Goal: Information Seeking & Learning: Find specific fact

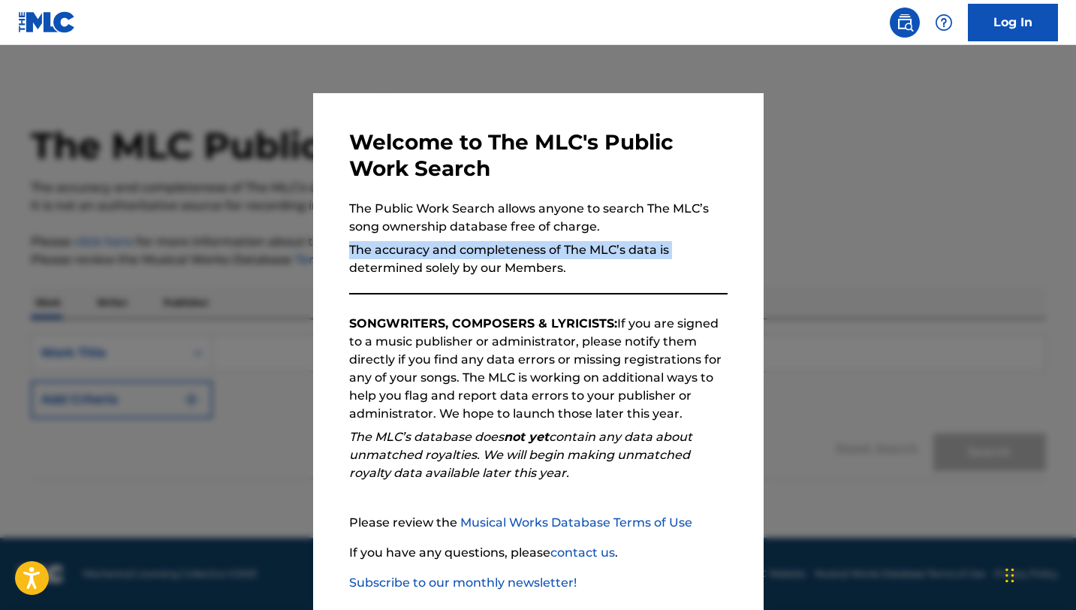
click at [313, 278] on div "Welcome to The MLC's Public Work Search The Public Work Search allows anyone to…" at bounding box center [538, 390] width 450 height 594
click at [289, 357] on div at bounding box center [538, 350] width 1076 height 610
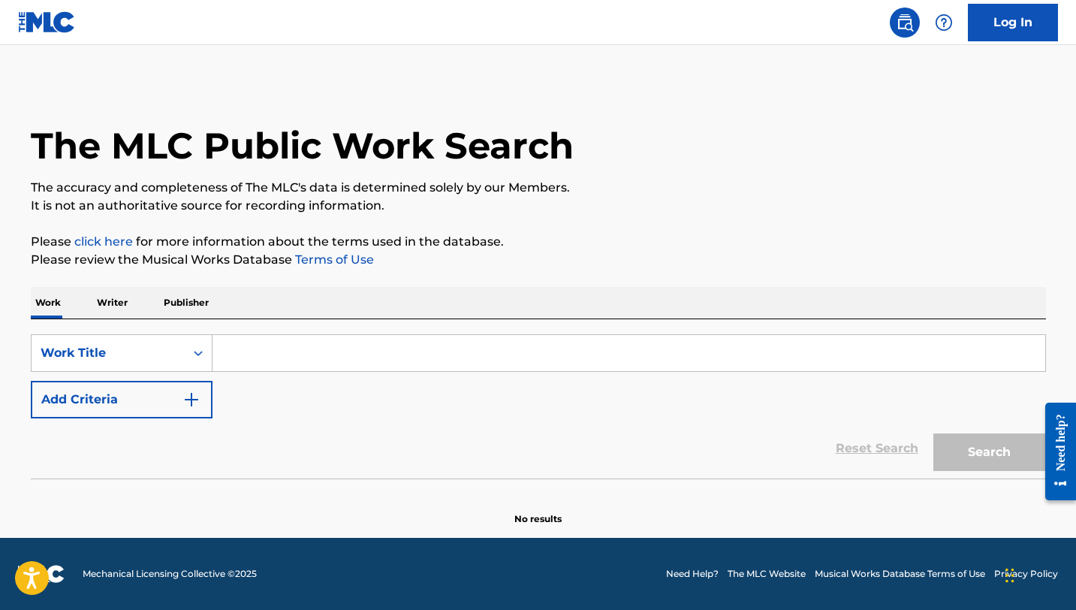
click at [281, 353] on input "Search Form" at bounding box center [628, 353] width 833 height 36
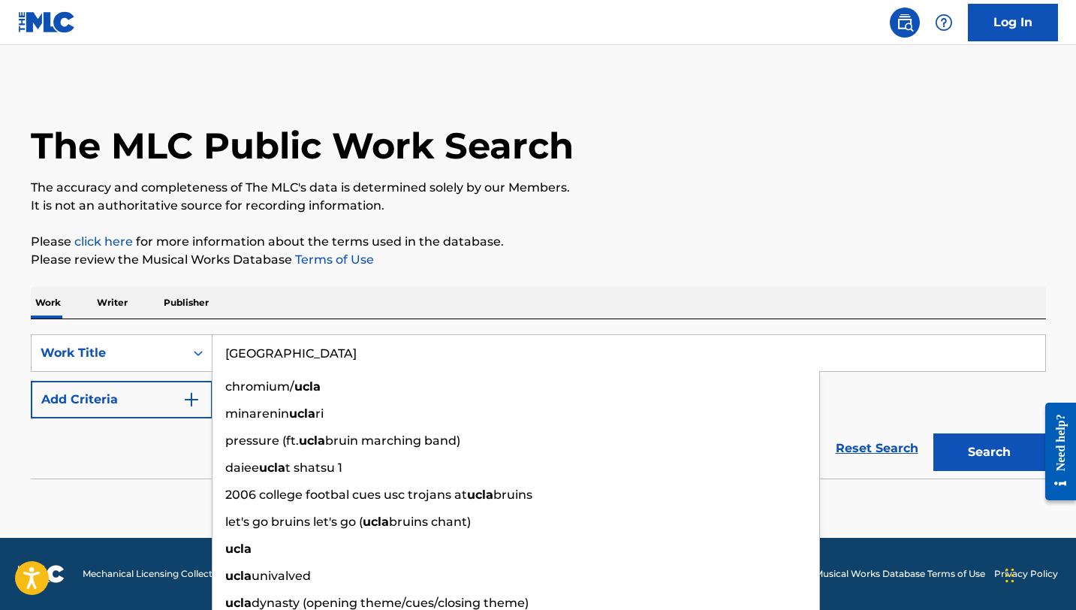
type input "[GEOGRAPHIC_DATA]"
click at [193, 402] on img "Search Form" at bounding box center [191, 399] width 18 height 18
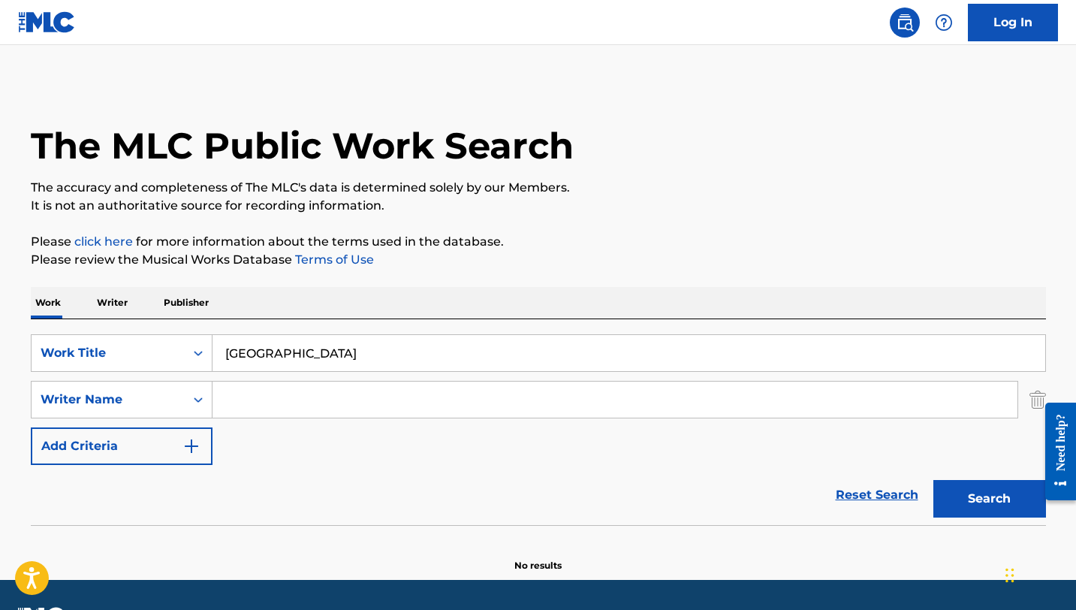
click at [286, 398] on input "Search Form" at bounding box center [614, 399] width 805 height 36
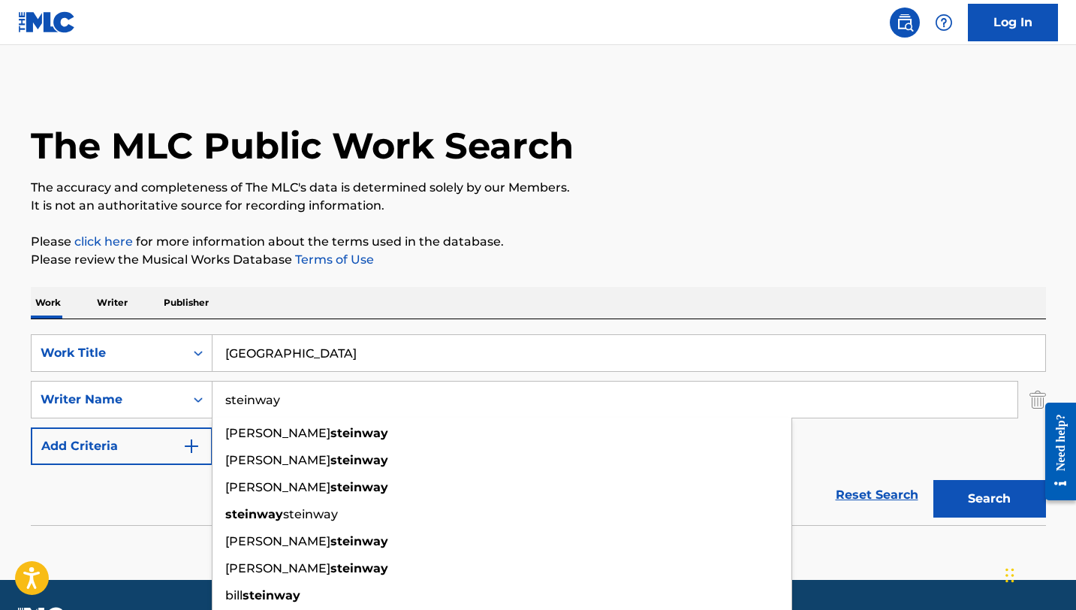
type input "steinway"
click at [933, 480] on button "Search" at bounding box center [989, 499] width 113 height 38
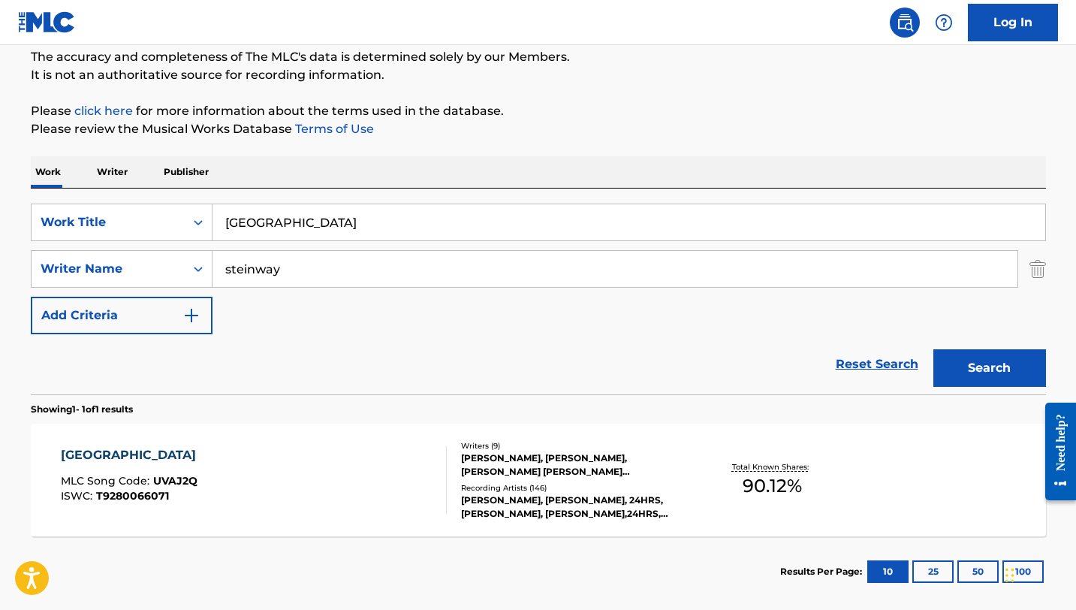
scroll to position [207, 0]
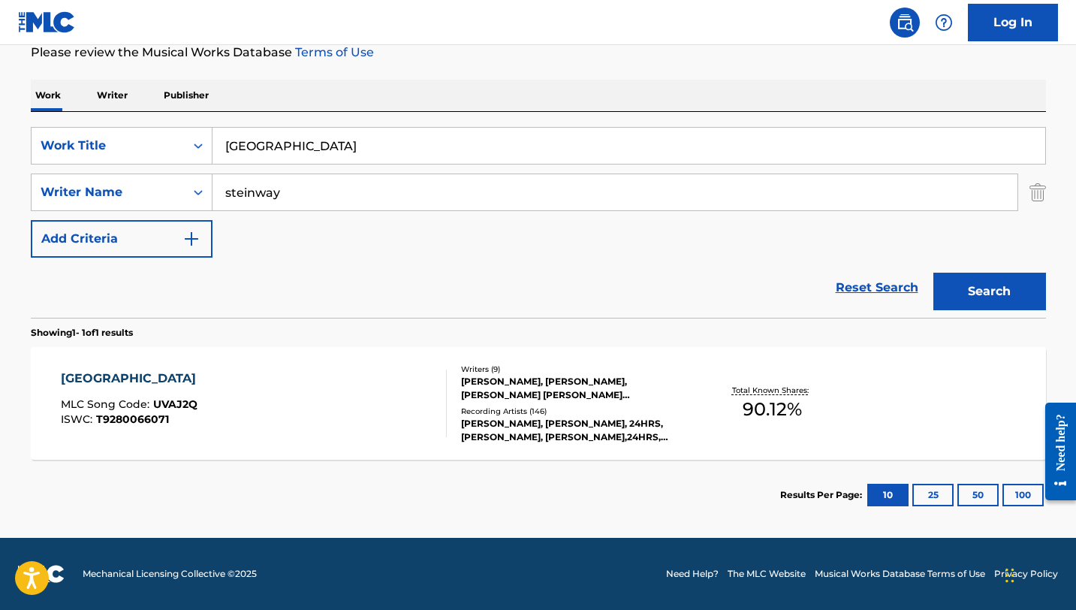
click at [92, 381] on div "[GEOGRAPHIC_DATA]" at bounding box center [132, 378] width 143 height 18
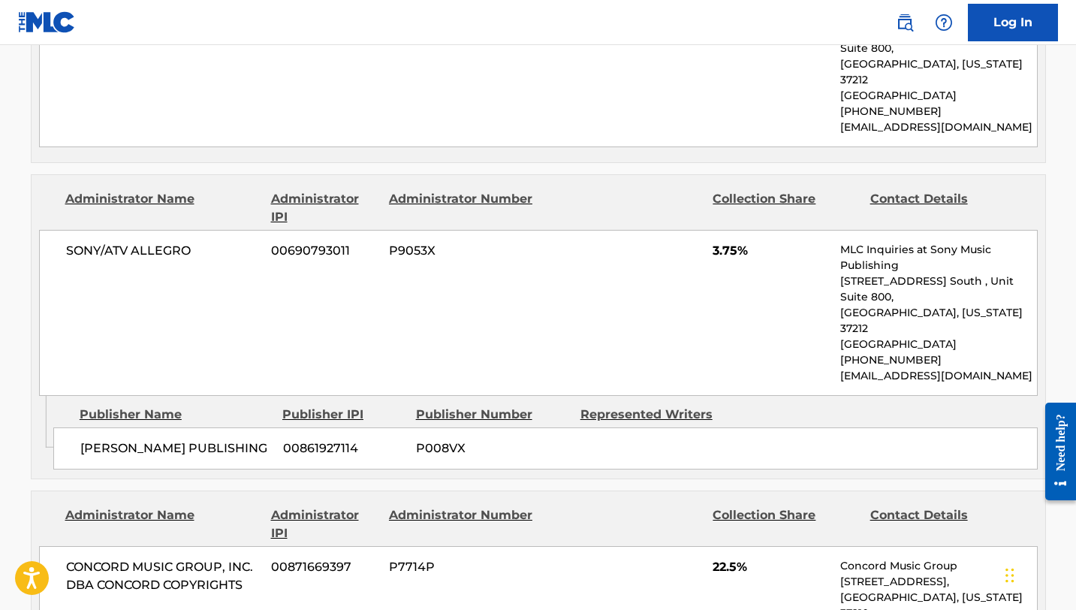
scroll to position [1935, 0]
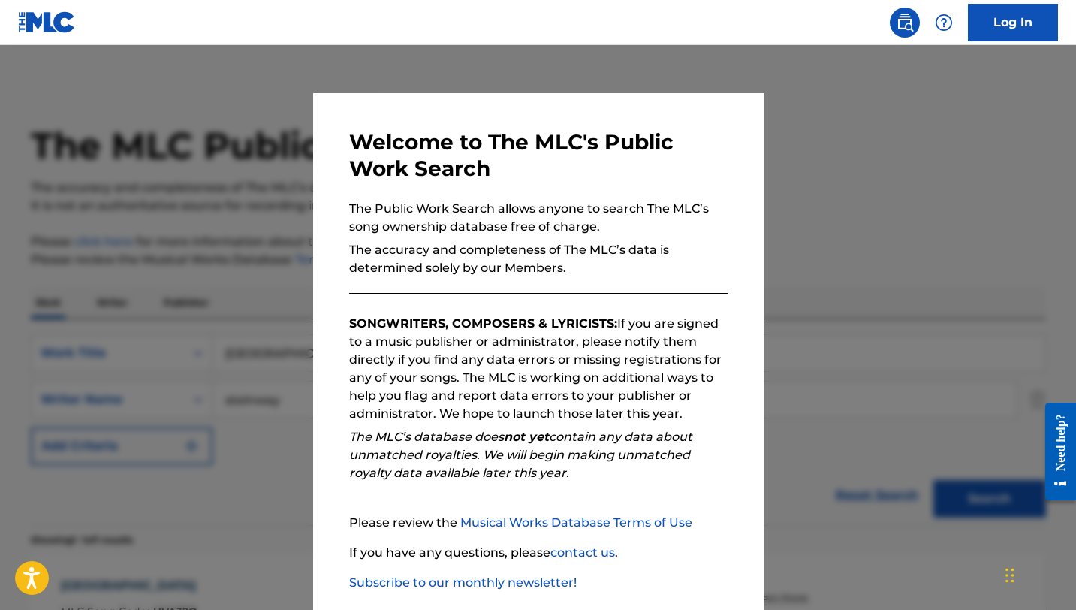
click at [239, 239] on div at bounding box center [538, 350] width 1076 height 610
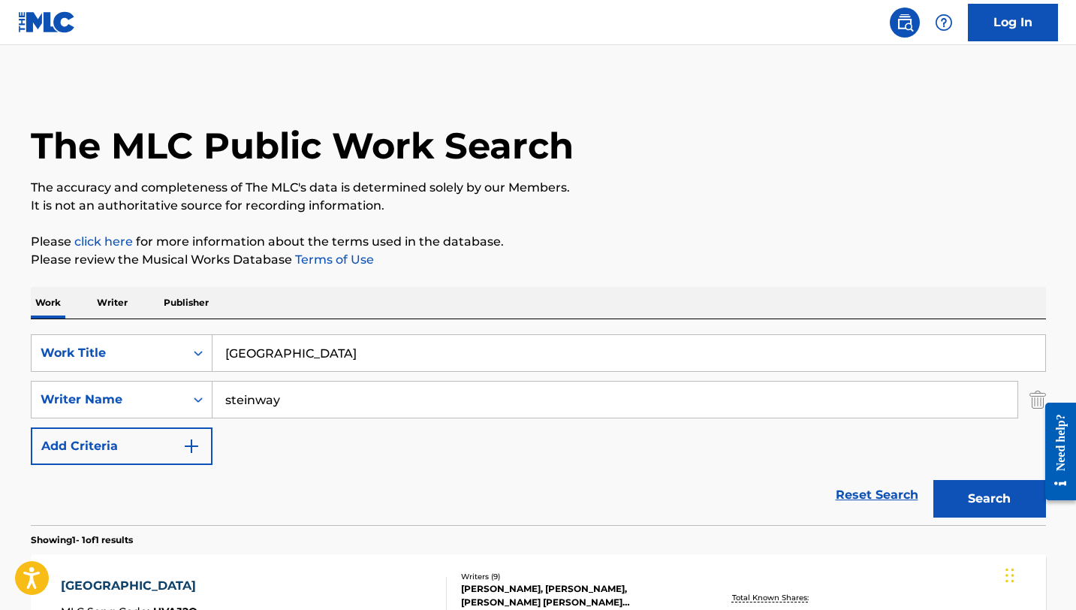
click at [285, 349] on input "[GEOGRAPHIC_DATA]" at bounding box center [628, 353] width 833 height 36
type input "b"
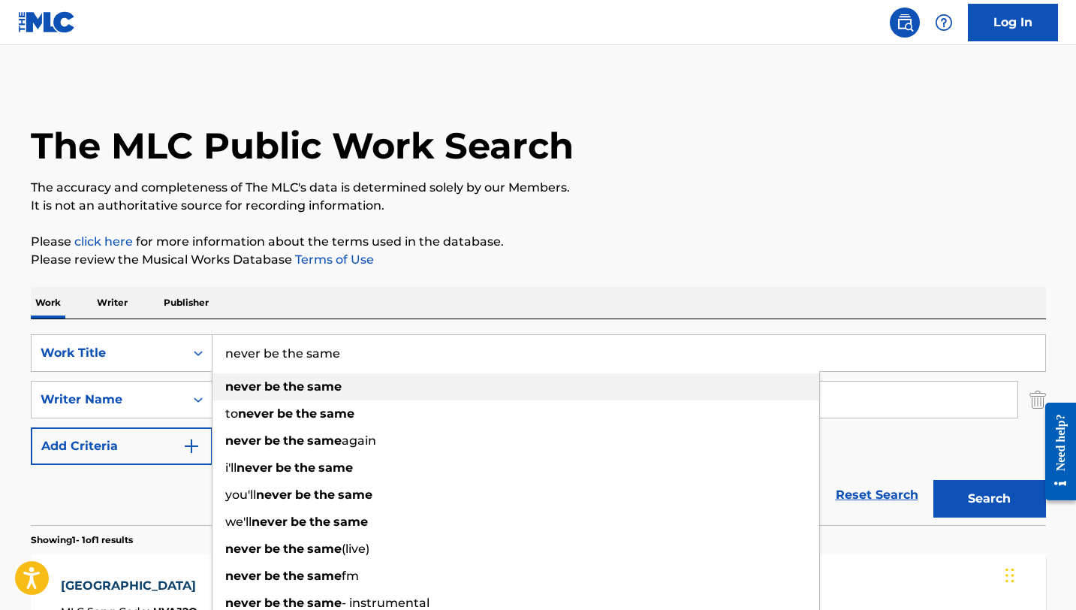
type input "never be the same"
click at [706, 385] on div "never be the same" at bounding box center [515, 386] width 607 height 27
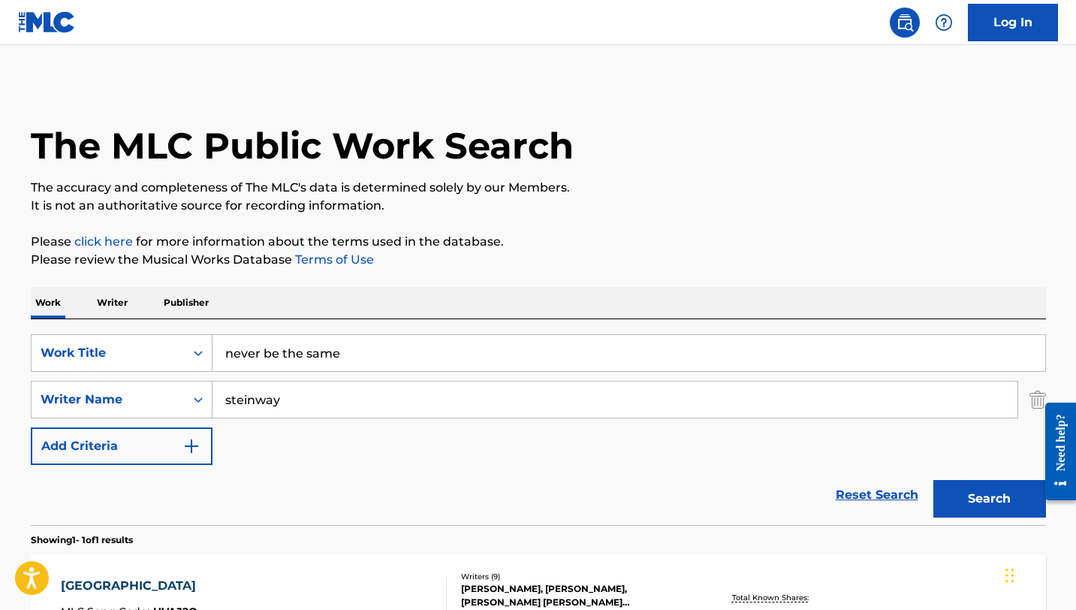
click at [725, 254] on p "Please review the Musical Works Database Terms of Use" at bounding box center [538, 260] width 1015 height 18
click at [321, 405] on input "steinway" at bounding box center [614, 399] width 805 height 36
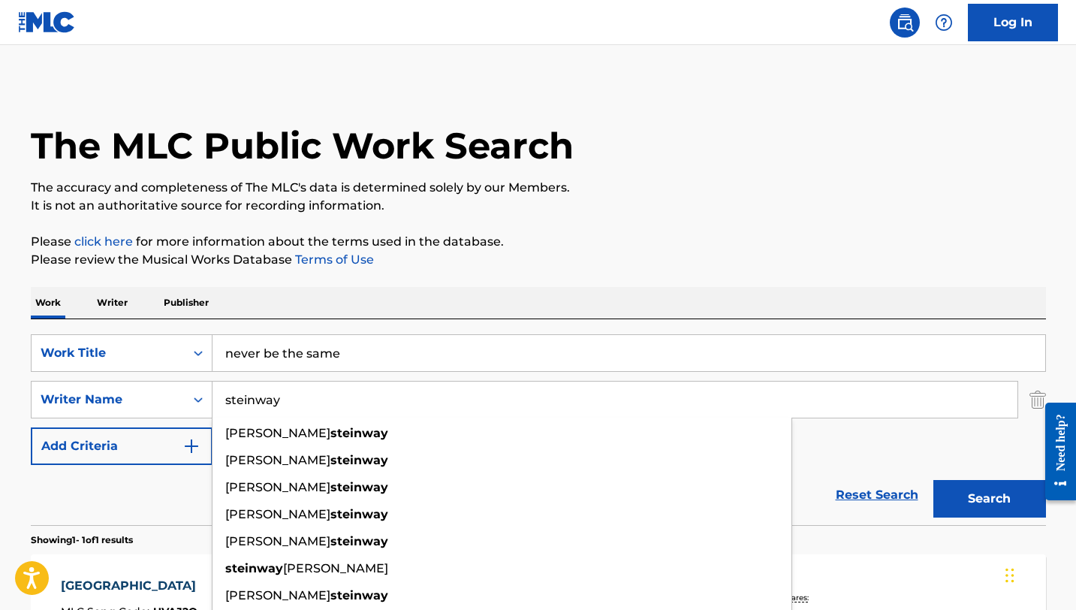
click at [321, 405] on input "steinway" at bounding box center [614, 399] width 805 height 36
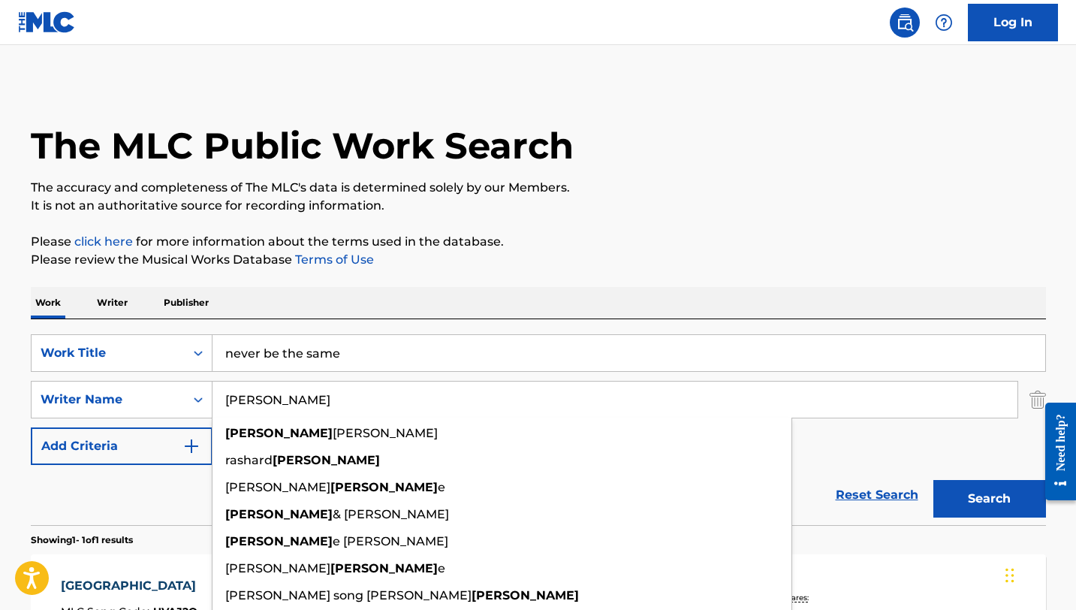
click at [933, 480] on button "Search" at bounding box center [989, 499] width 113 height 38
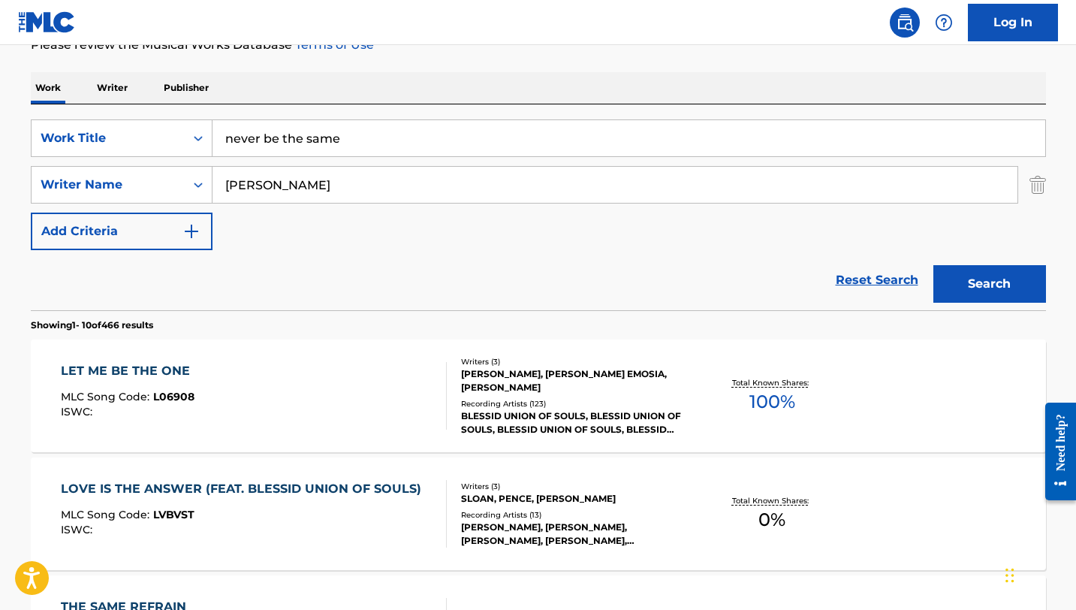
scroll to position [222, 0]
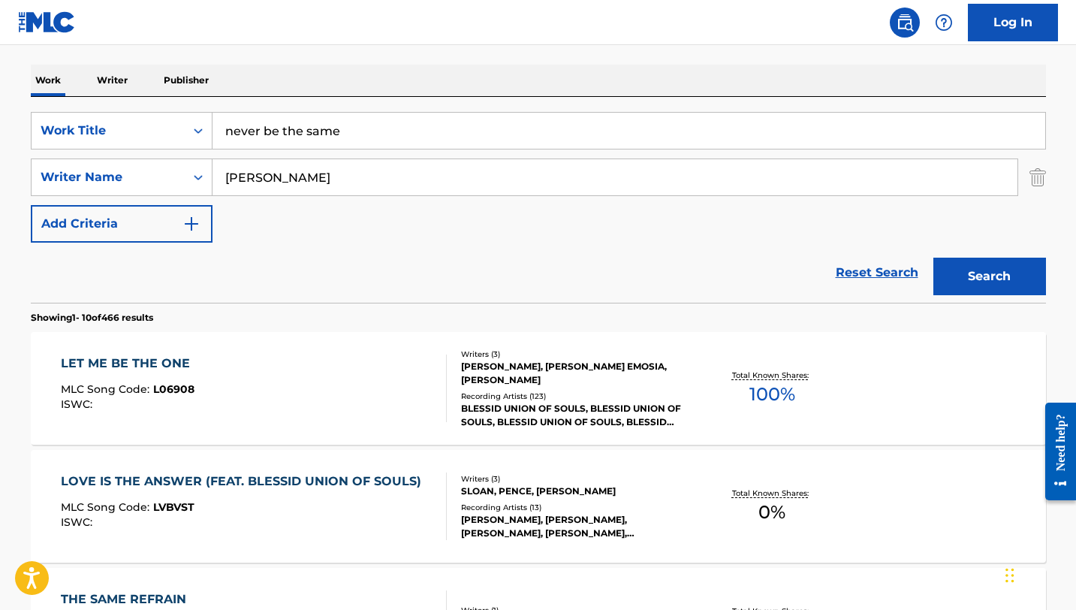
click at [386, 188] on input "[PERSON_NAME]" at bounding box center [614, 177] width 805 height 36
type input "c"
type input "\"
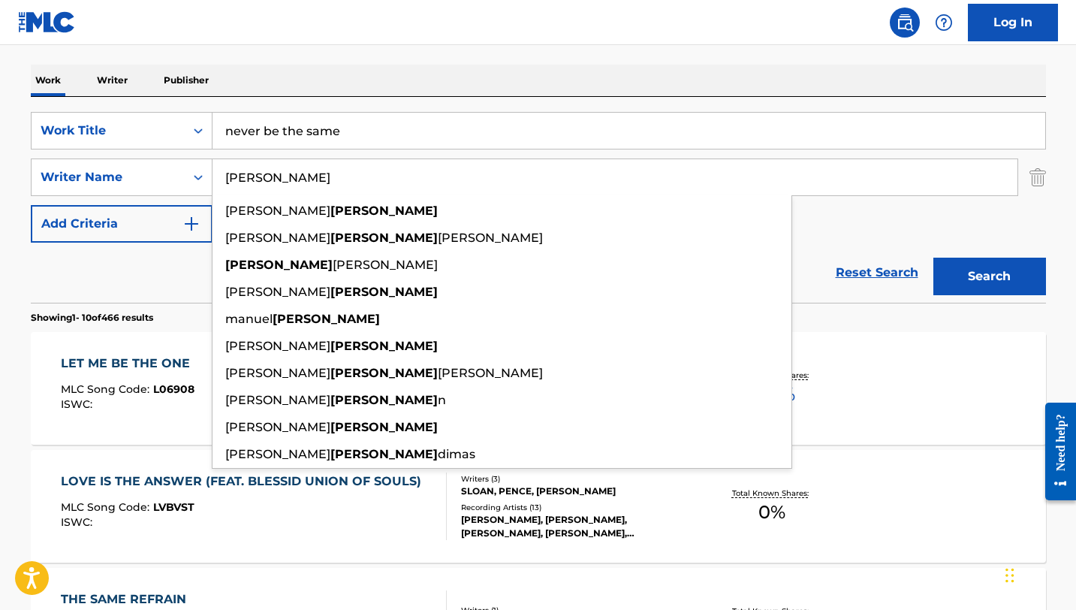
type input "[PERSON_NAME]"
click at [933, 257] on button "Search" at bounding box center [989, 276] width 113 height 38
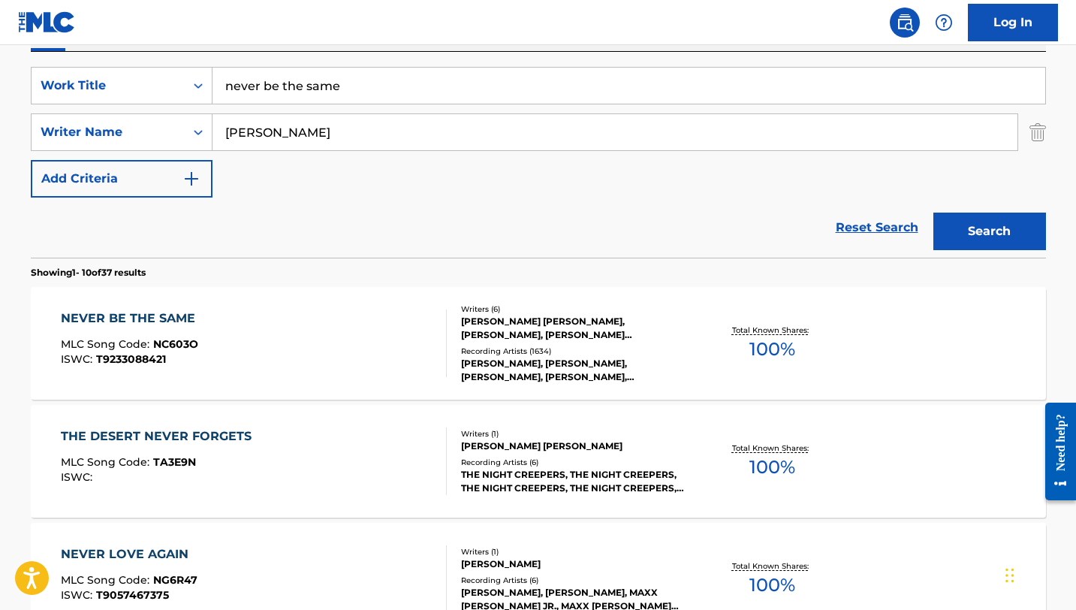
scroll to position [271, 0]
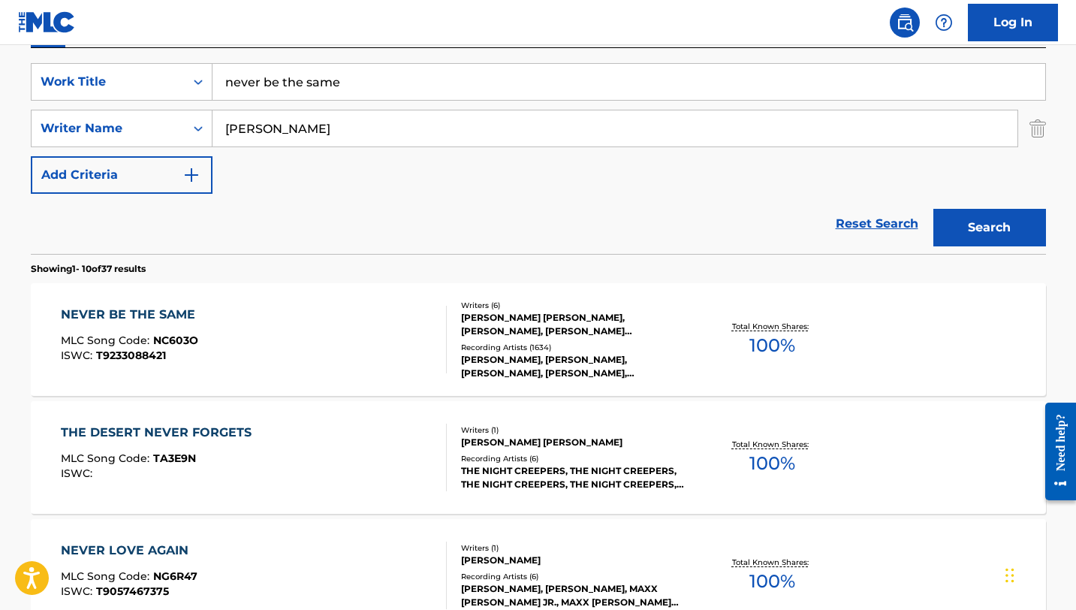
click at [173, 315] on div "NEVER BE THE SAME" at bounding box center [132, 315] width 142 height 18
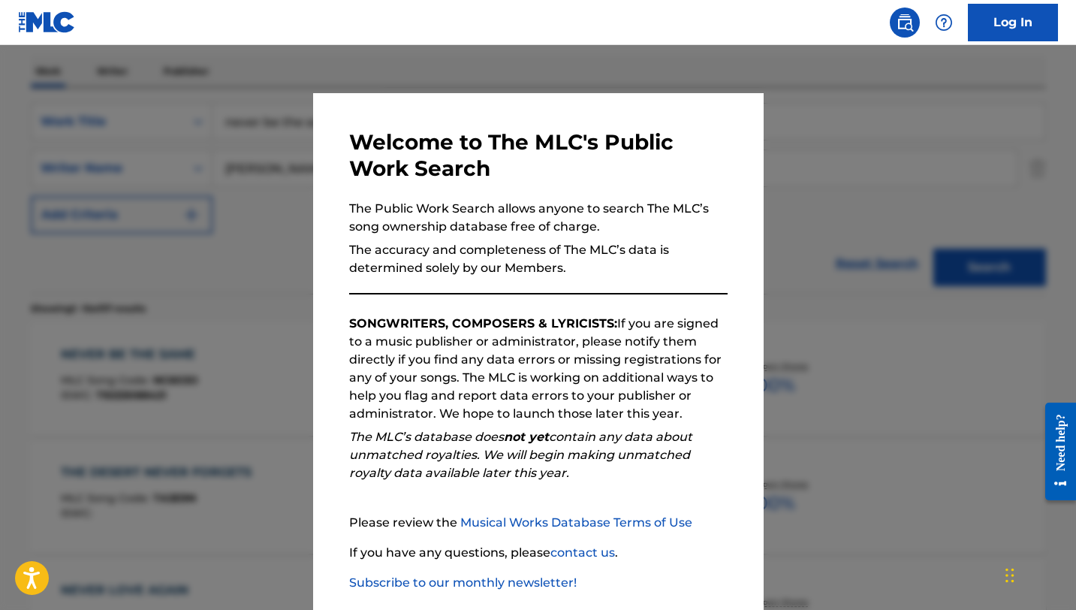
scroll to position [230, 0]
click at [254, 207] on div at bounding box center [538, 350] width 1076 height 610
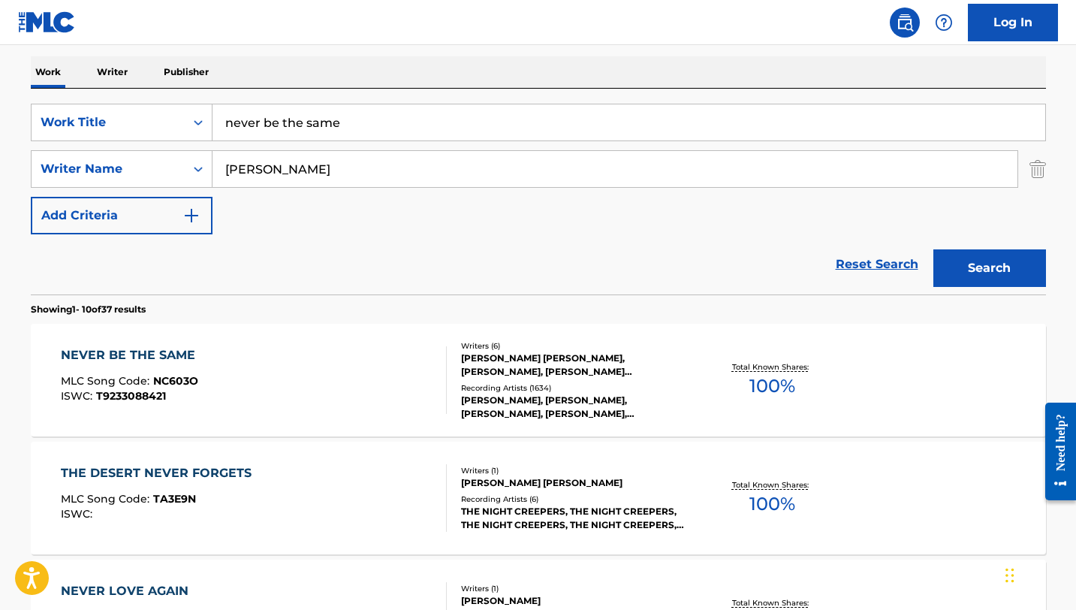
click at [333, 124] on input "never be the same" at bounding box center [628, 122] width 833 height 36
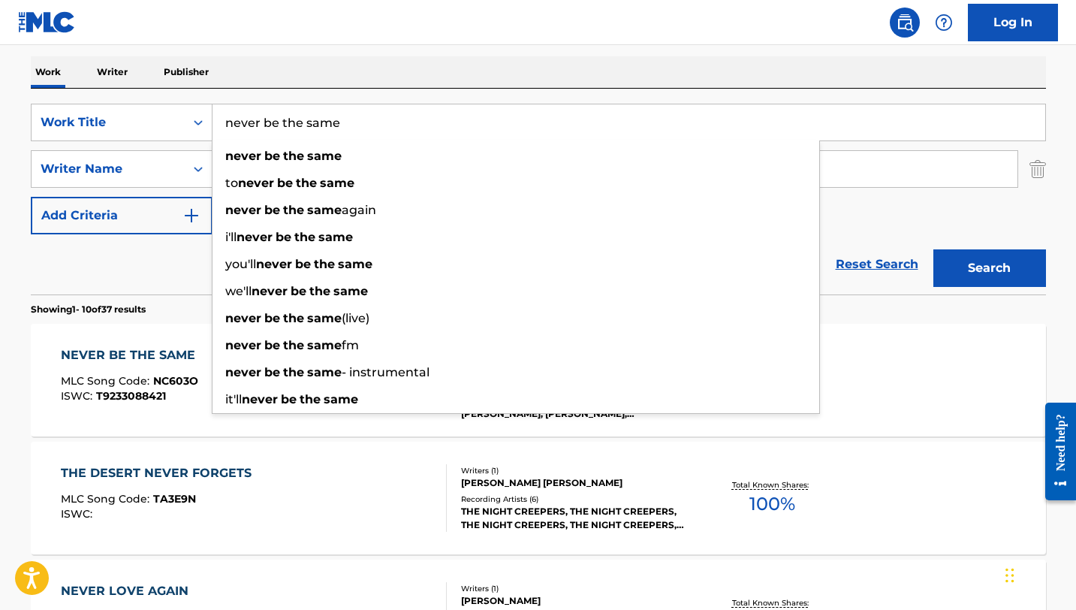
click at [333, 124] on input "never be the same" at bounding box center [628, 122] width 833 height 36
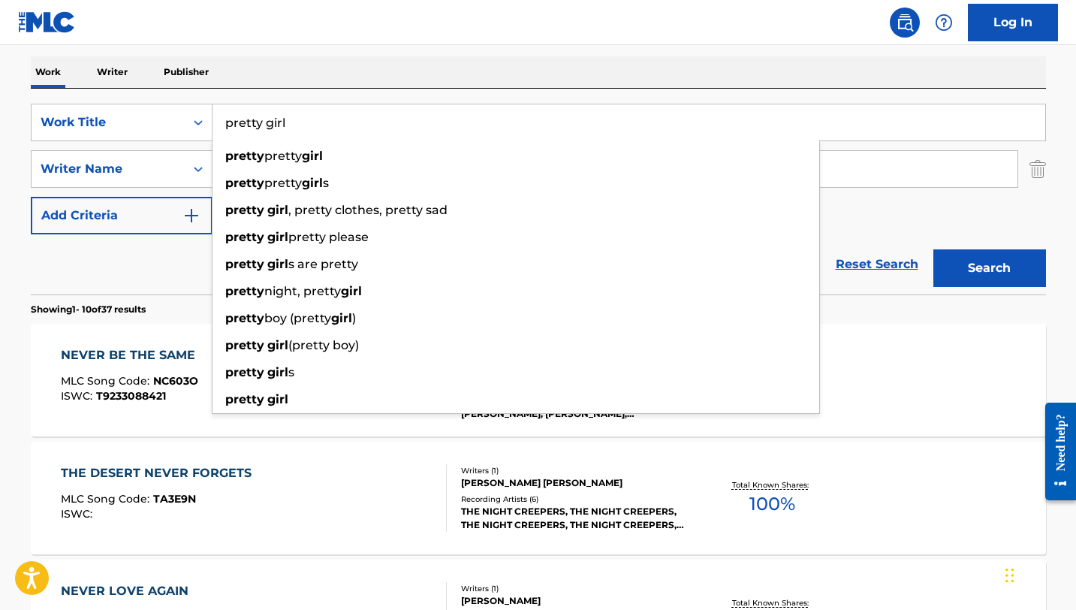
type input "pretty girl"
click at [352, 71] on div "Work Writer Publisher" at bounding box center [538, 72] width 1015 height 32
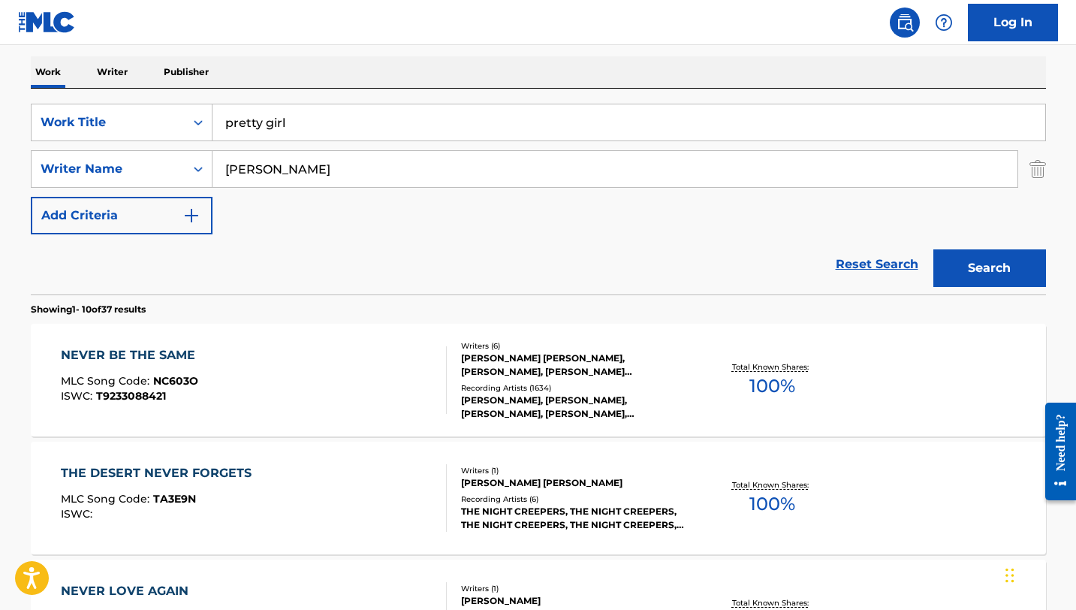
click at [291, 173] on input "[PERSON_NAME]" at bounding box center [614, 169] width 805 height 36
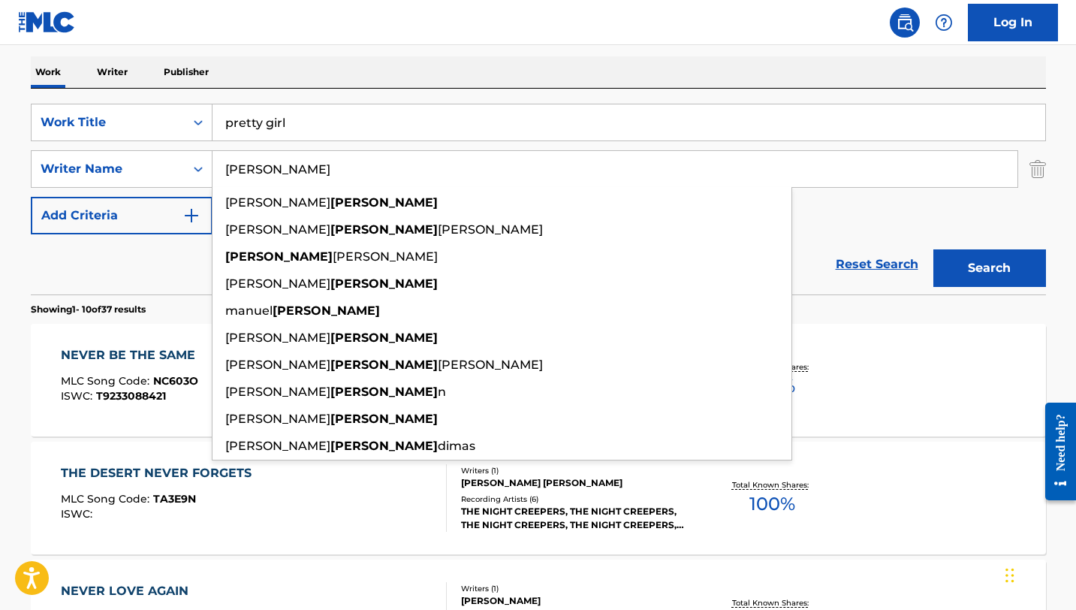
click at [291, 173] on input "[PERSON_NAME]" at bounding box center [614, 169] width 805 height 36
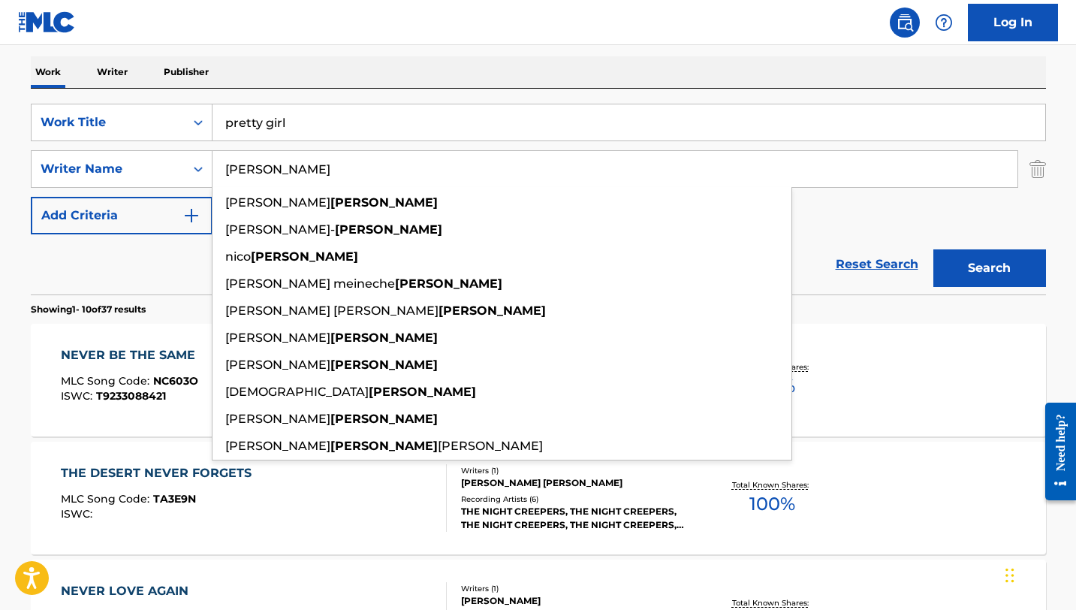
type input "[PERSON_NAME]"
click at [933, 249] on button "Search" at bounding box center [989, 268] width 113 height 38
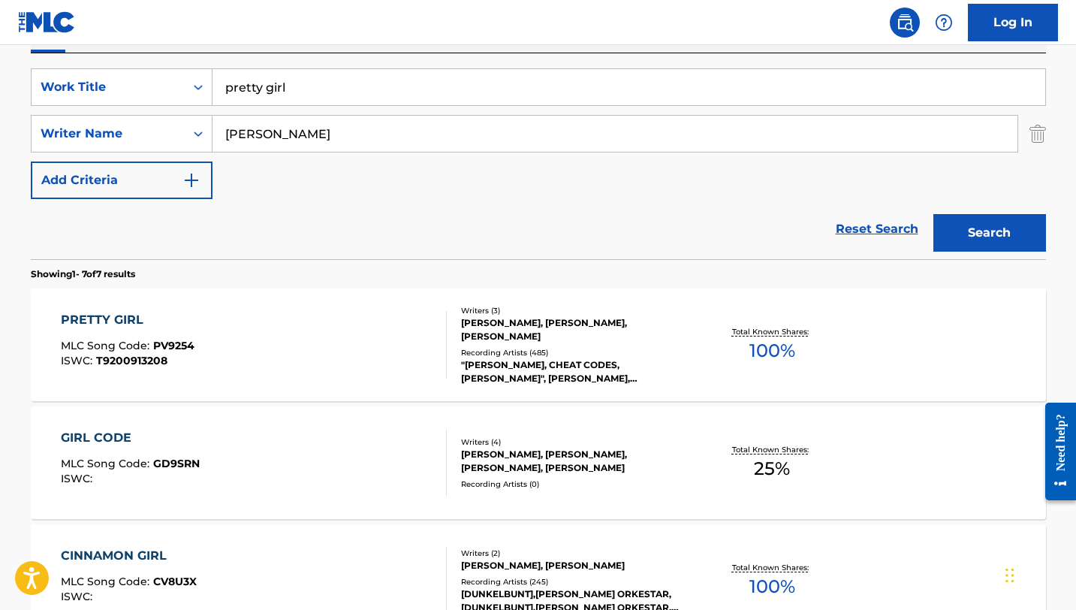
scroll to position [266, 0]
click at [135, 325] on div "PRETTY GIRL" at bounding box center [128, 319] width 134 height 18
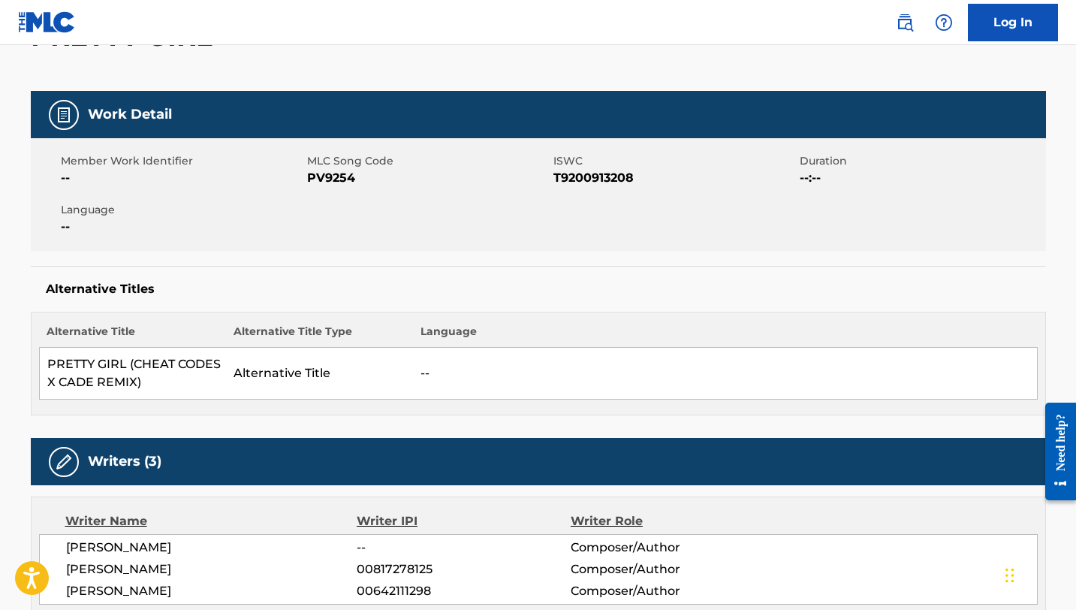
scroll to position [91, 0]
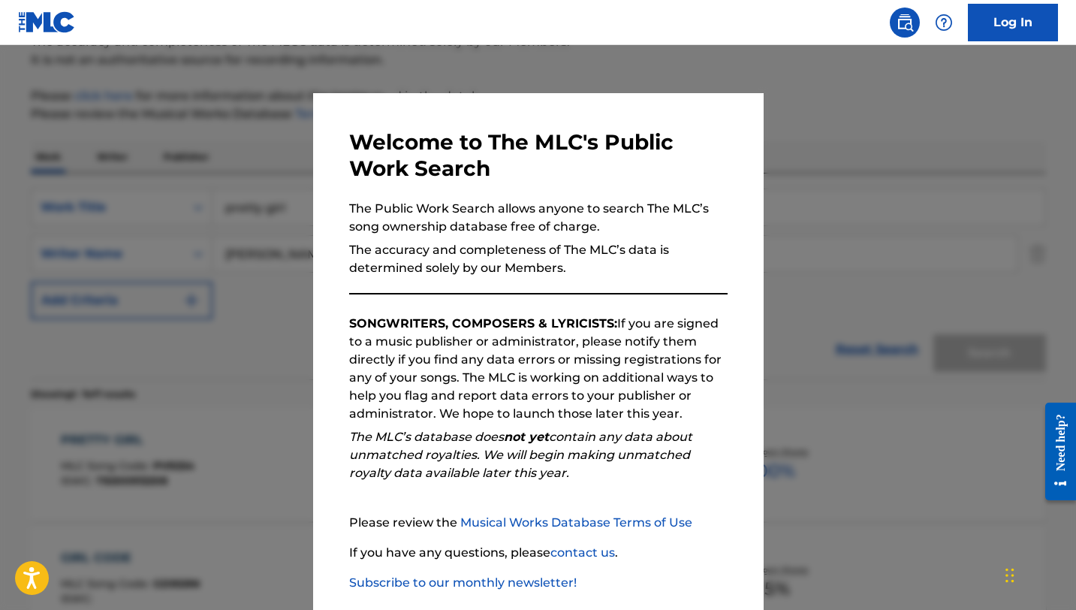
scroll to position [266, 0]
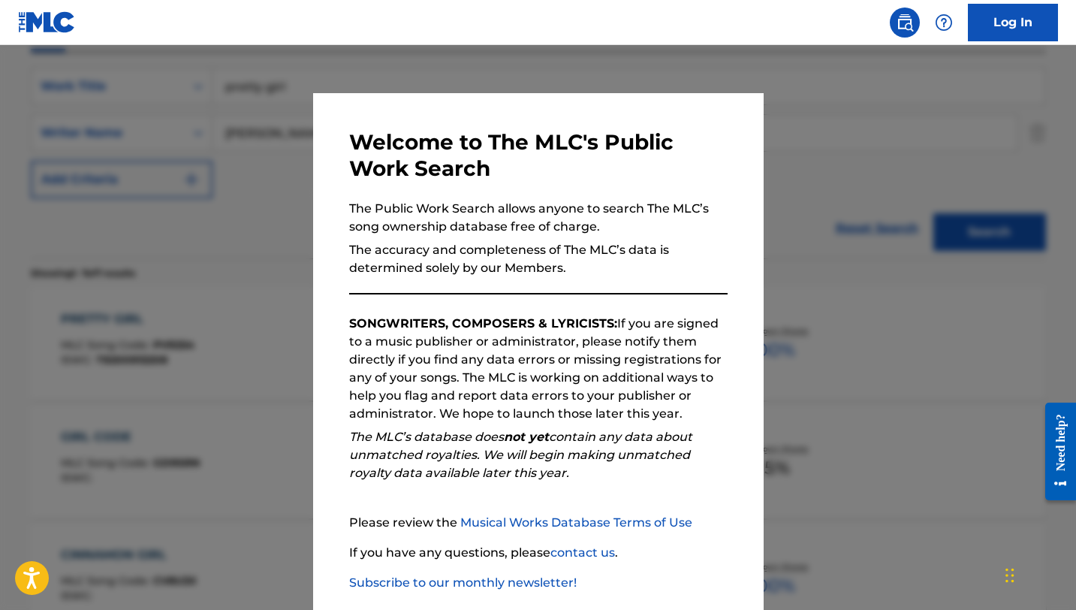
click at [235, 167] on div at bounding box center [538, 350] width 1076 height 610
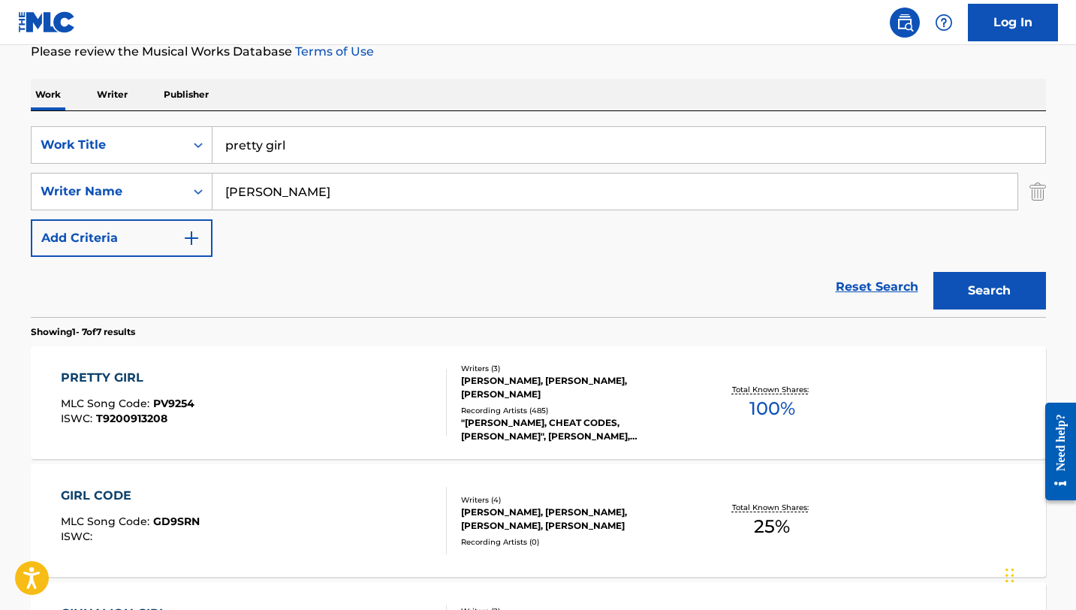
scroll to position [50, 0]
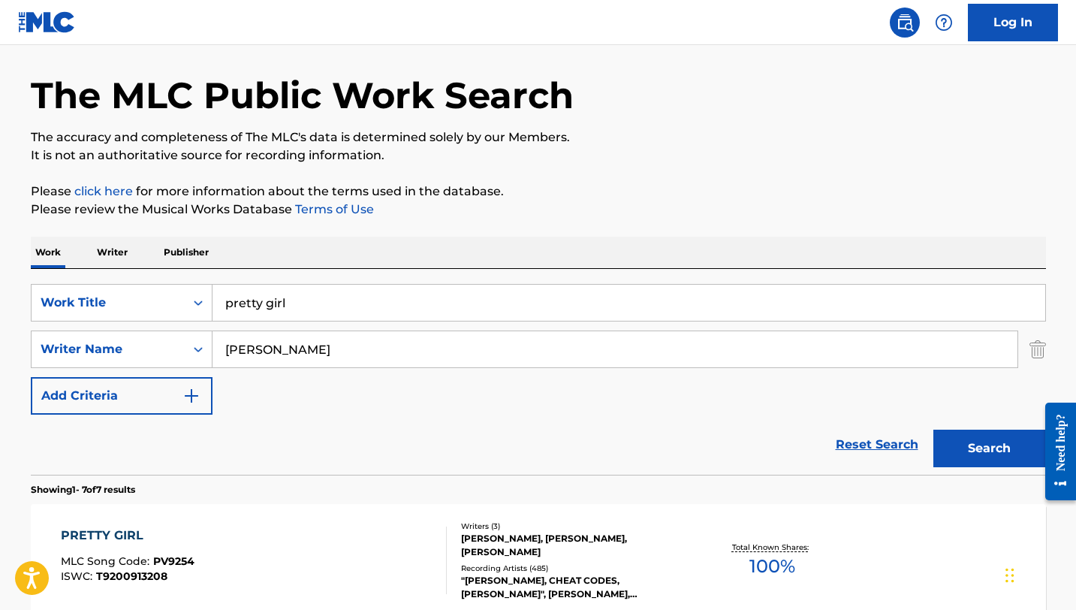
click at [301, 310] on input "pretty girl" at bounding box center [628, 303] width 833 height 36
click at [308, 313] on input "Search Form" at bounding box center [628, 303] width 833 height 36
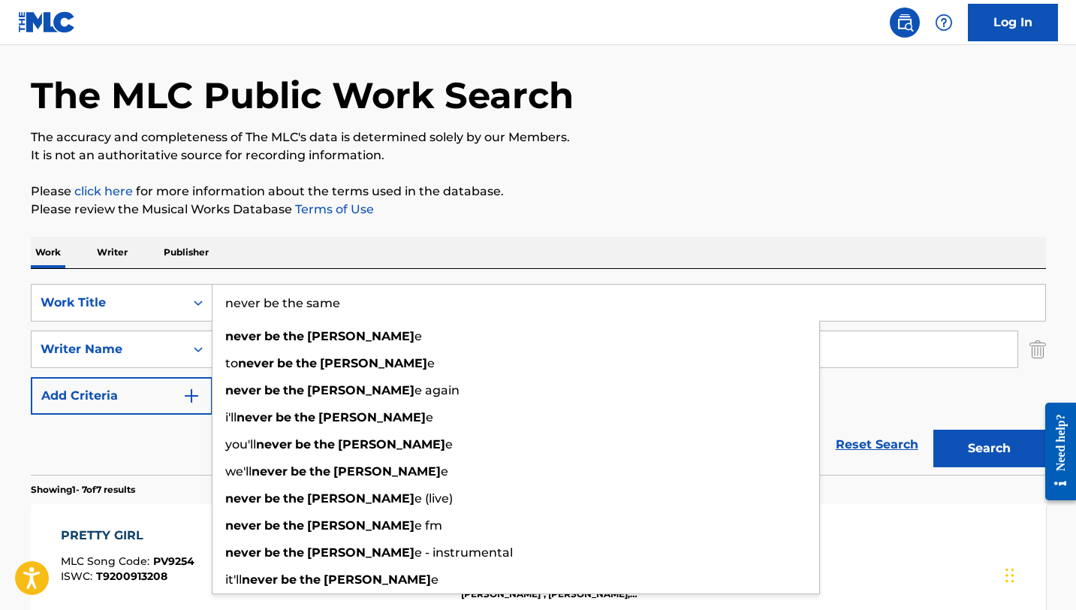
type input "never be the same"
click at [933, 429] on button "Search" at bounding box center [989, 448] width 113 height 38
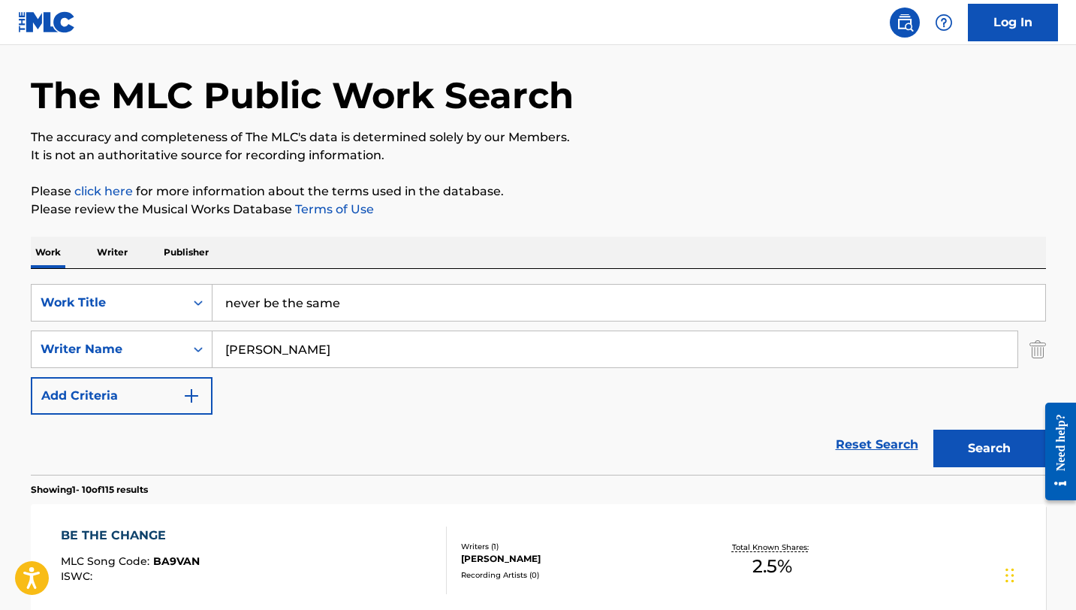
click at [313, 344] on input "[PERSON_NAME]" at bounding box center [614, 349] width 805 height 36
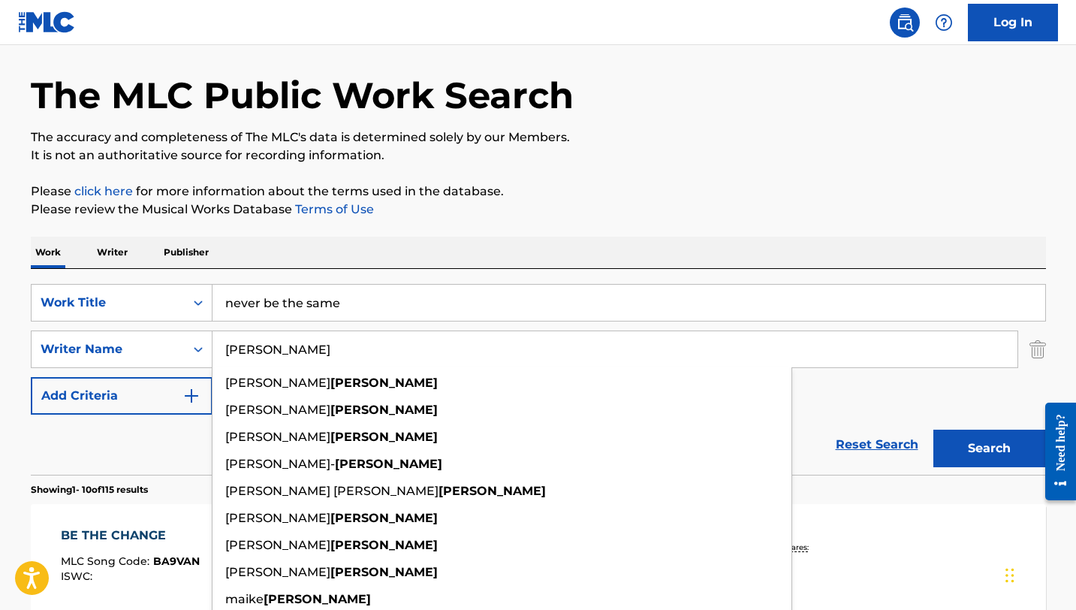
click at [313, 344] on input "[PERSON_NAME]" at bounding box center [614, 349] width 805 height 36
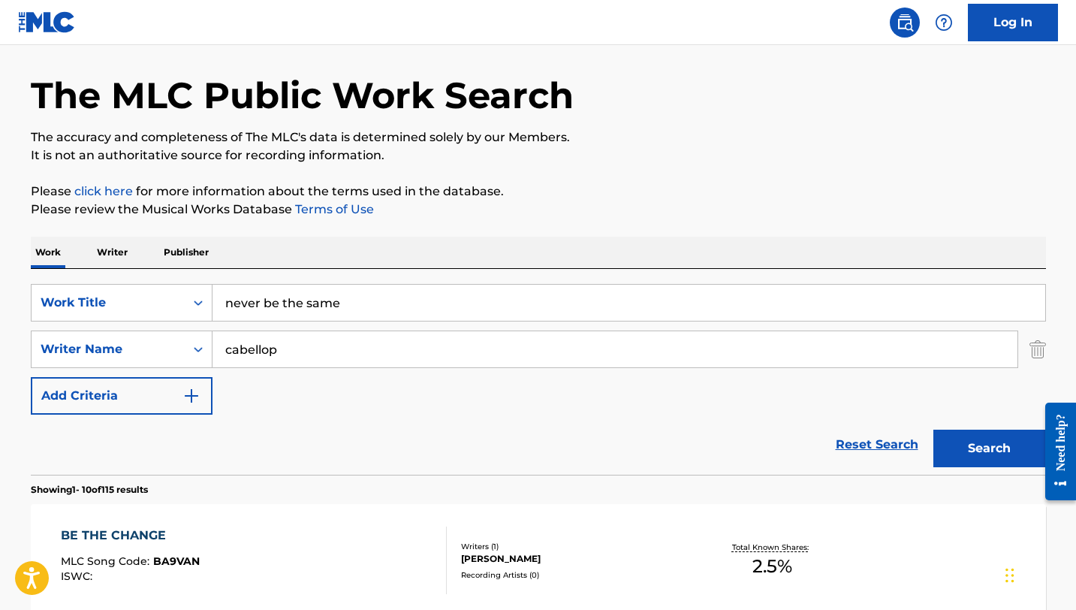
click at [933, 429] on button "Search" at bounding box center [989, 448] width 113 height 38
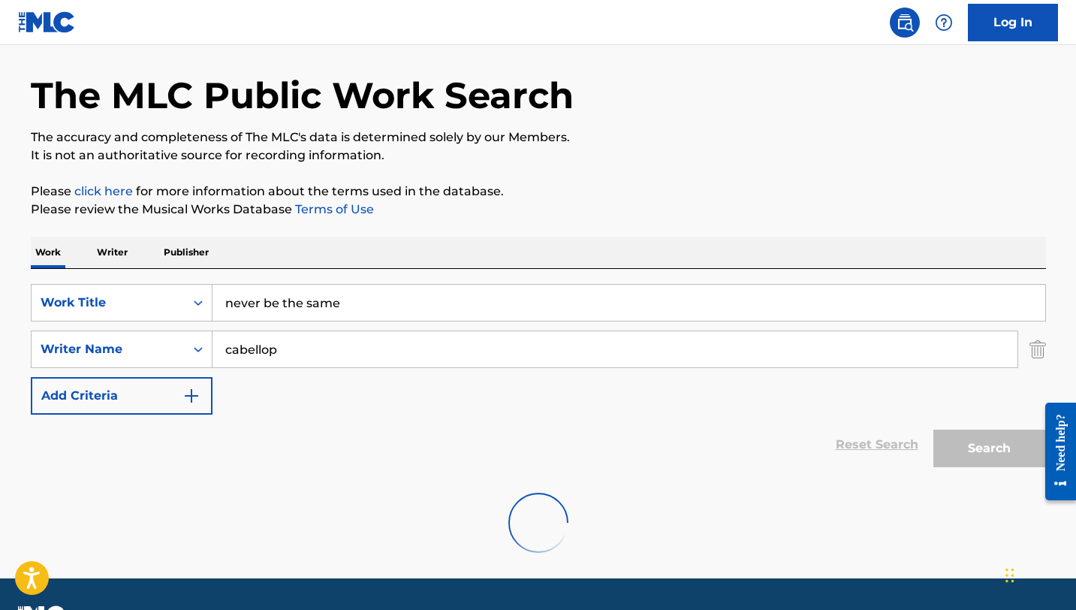
scroll to position [42, 0]
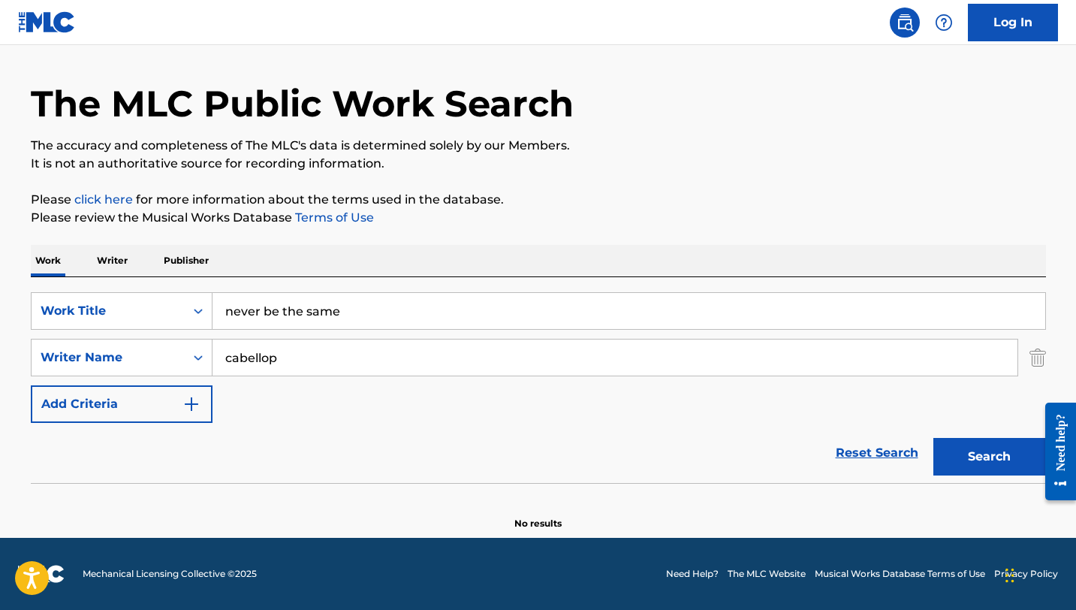
click at [382, 366] on input "cabellop" at bounding box center [614, 357] width 805 height 36
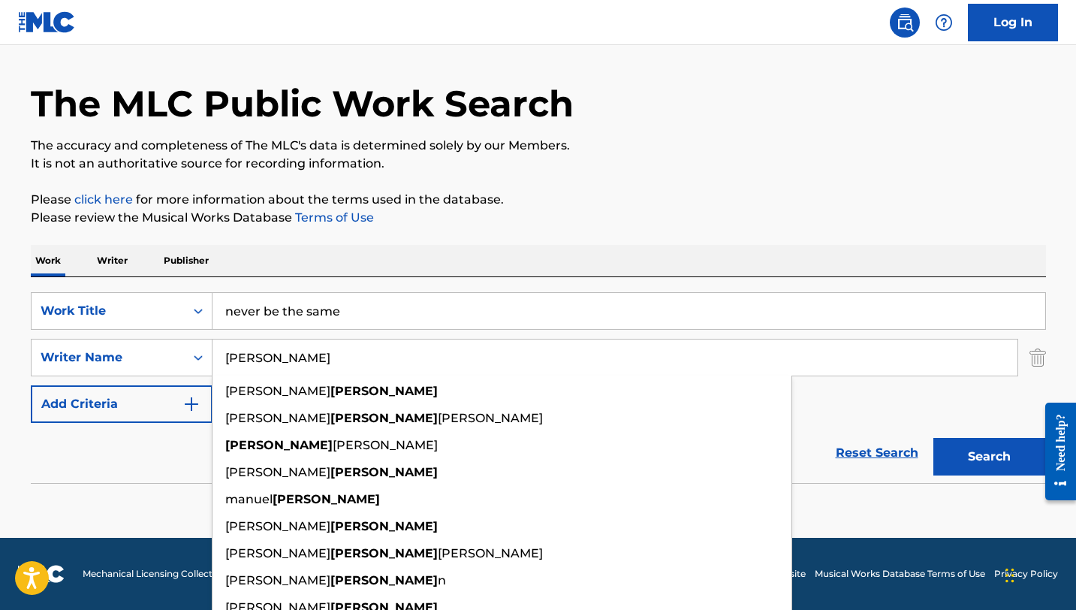
type input "[PERSON_NAME]"
click at [933, 438] on button "Search" at bounding box center [989, 457] width 113 height 38
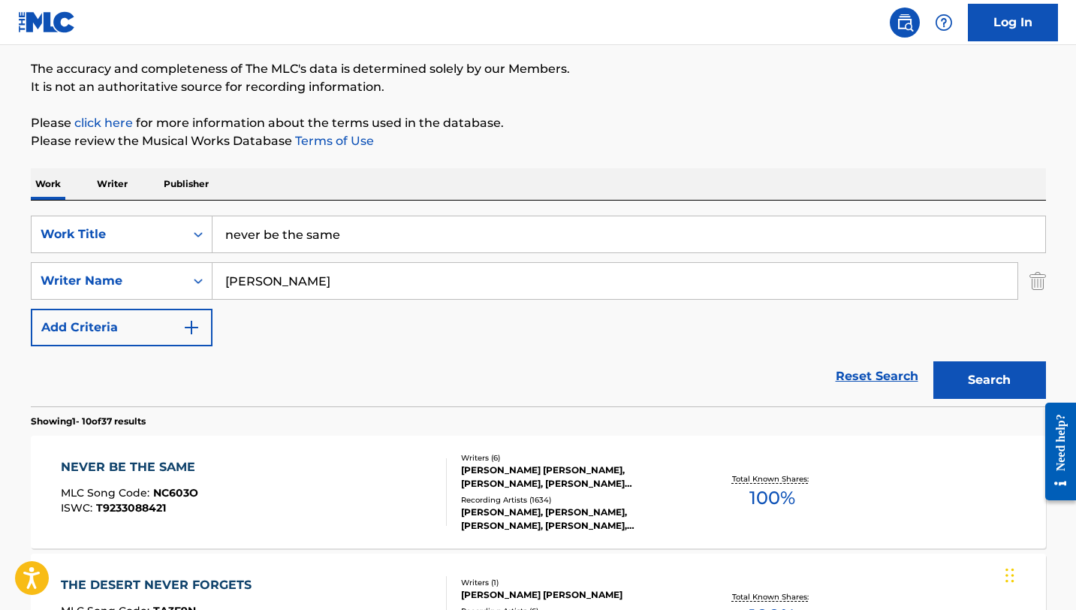
scroll to position [212, 0]
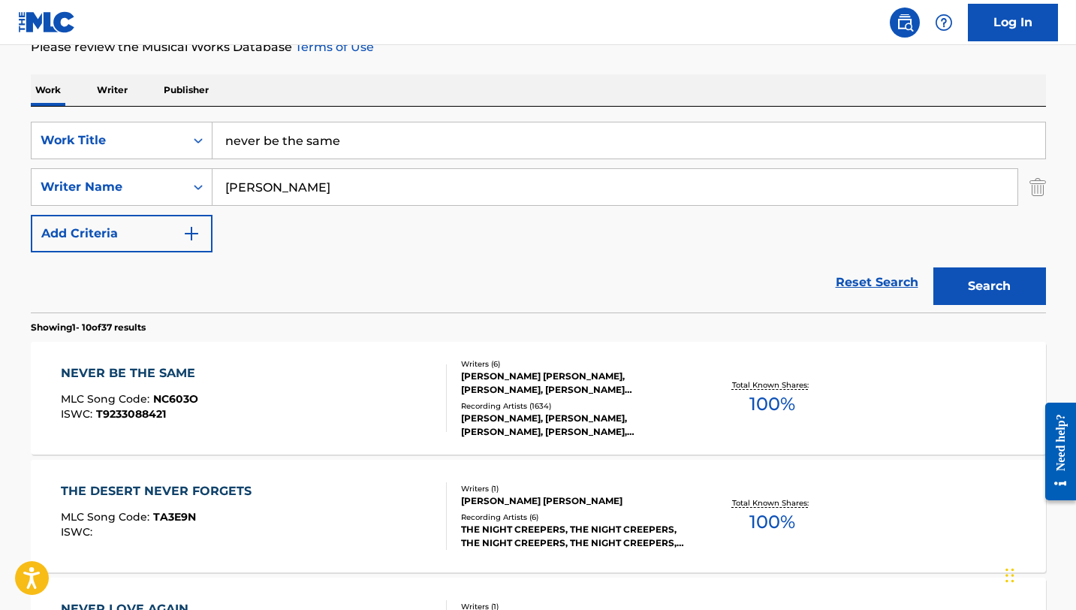
click at [153, 372] on div "NEVER BE THE SAME" at bounding box center [132, 373] width 142 height 18
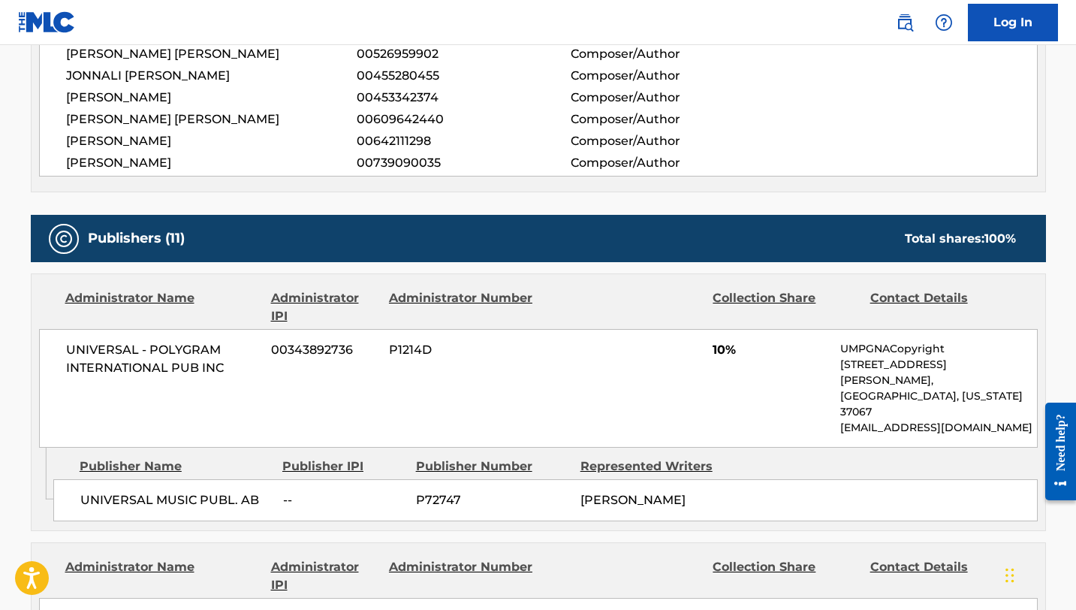
scroll to position [606, 0]
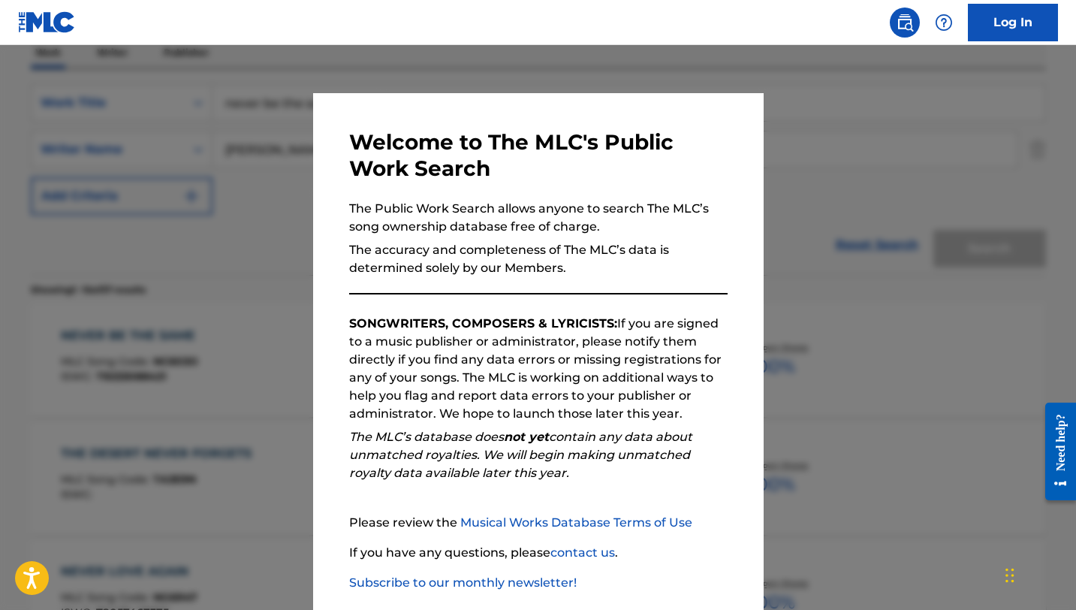
scroll to position [212, 0]
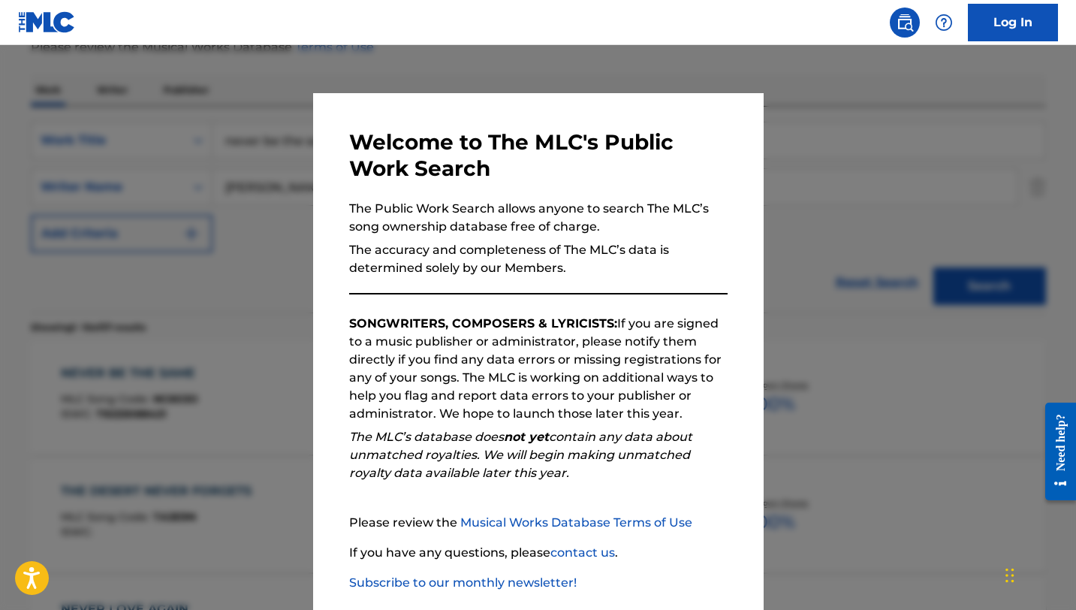
click at [272, 165] on div at bounding box center [538, 350] width 1076 height 610
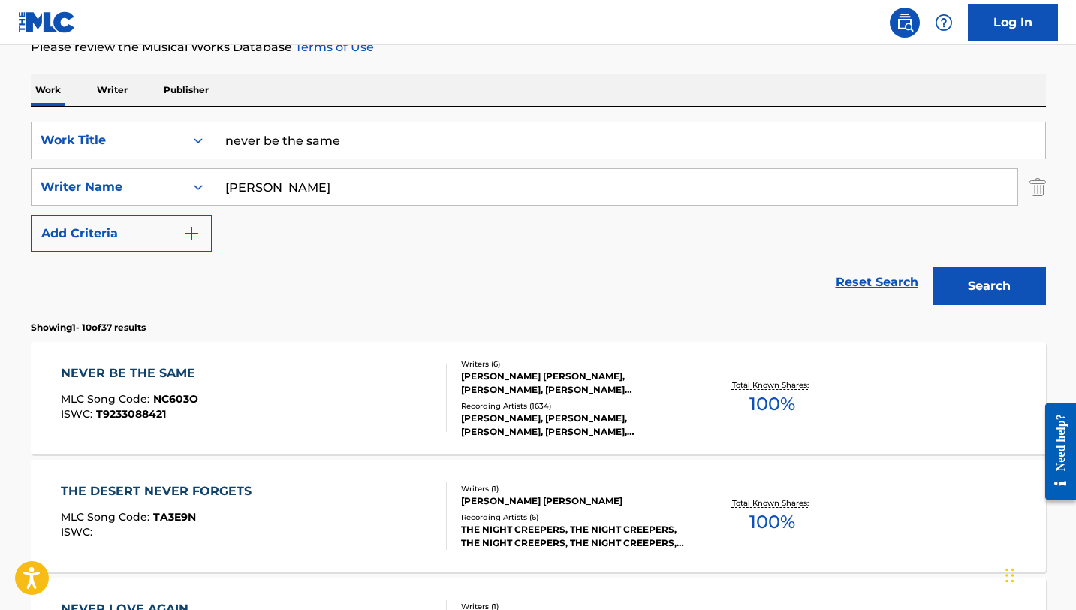
click at [277, 151] on input "never be the same" at bounding box center [628, 140] width 833 height 36
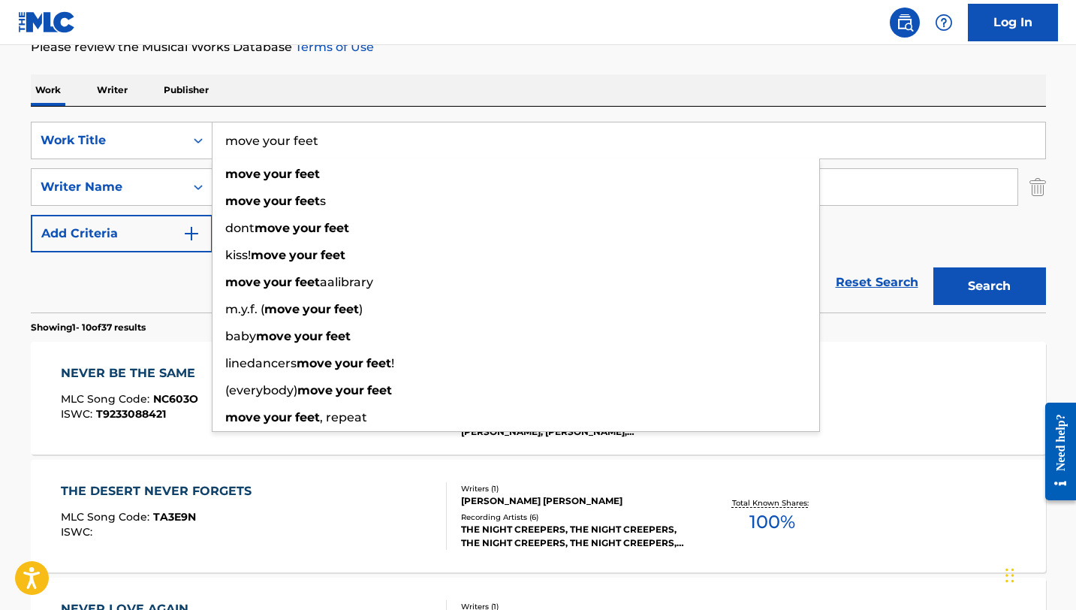
type input "move your feet"
click at [348, 54] on link "Terms of Use" at bounding box center [333, 47] width 82 height 14
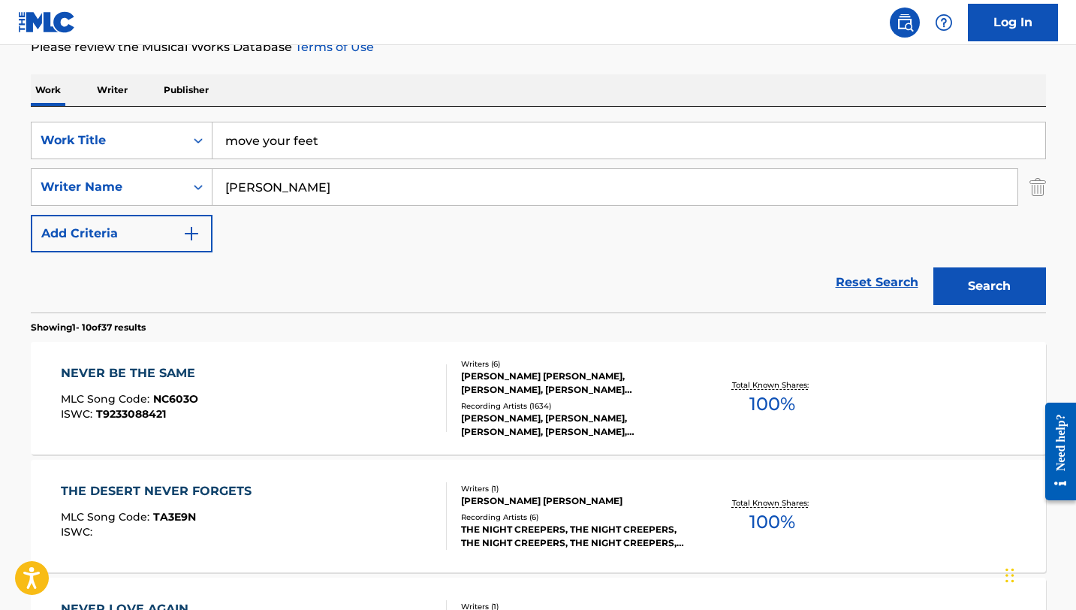
click at [413, 192] on input "[PERSON_NAME]" at bounding box center [614, 187] width 805 height 36
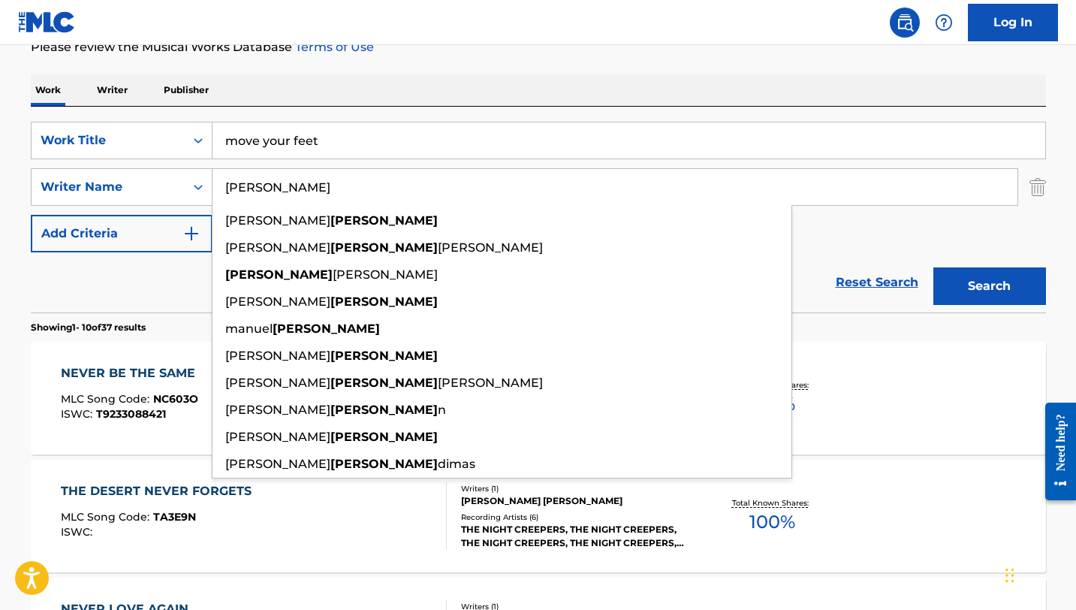
click at [413, 192] on input "[PERSON_NAME]" at bounding box center [614, 187] width 805 height 36
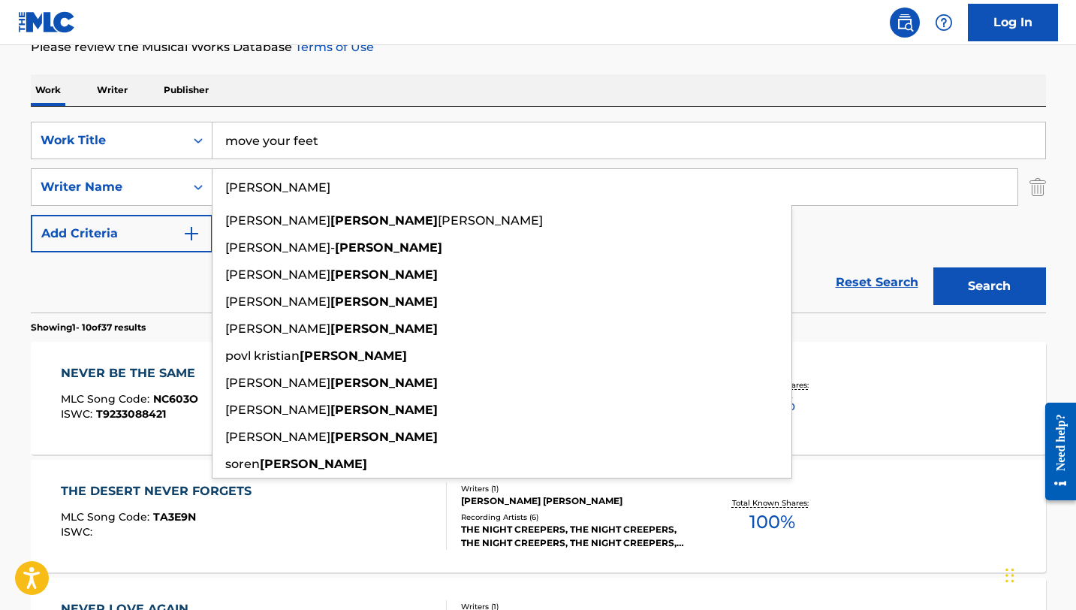
type input "[PERSON_NAME]"
click at [933, 267] on button "Search" at bounding box center [989, 286] width 113 height 38
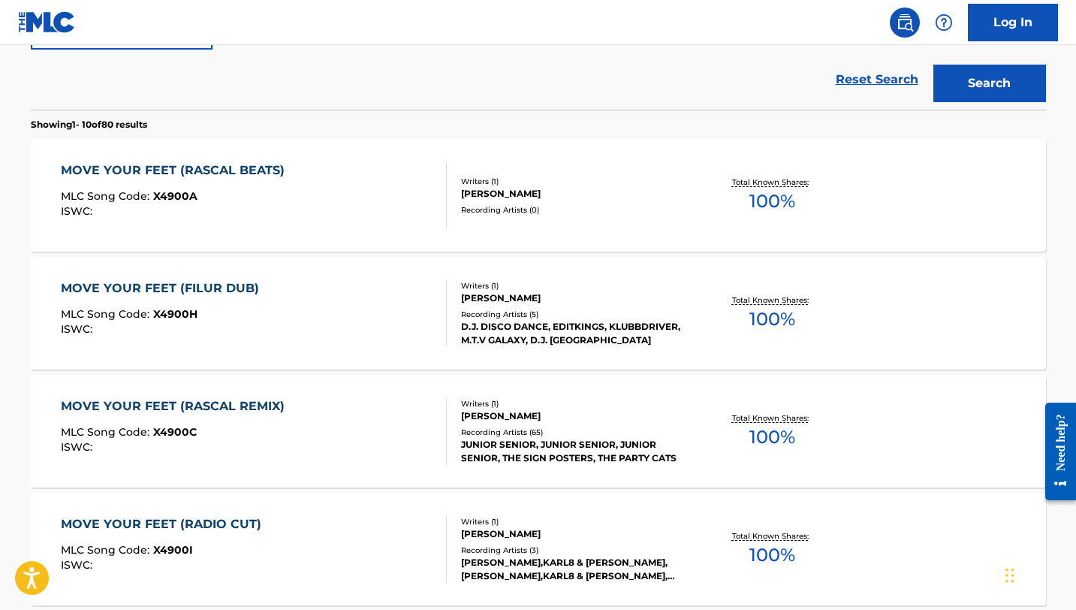
scroll to position [416, 0]
click at [218, 408] on div "MOVE YOUR FEET (RASCAL REMIX)" at bounding box center [176, 405] width 231 height 18
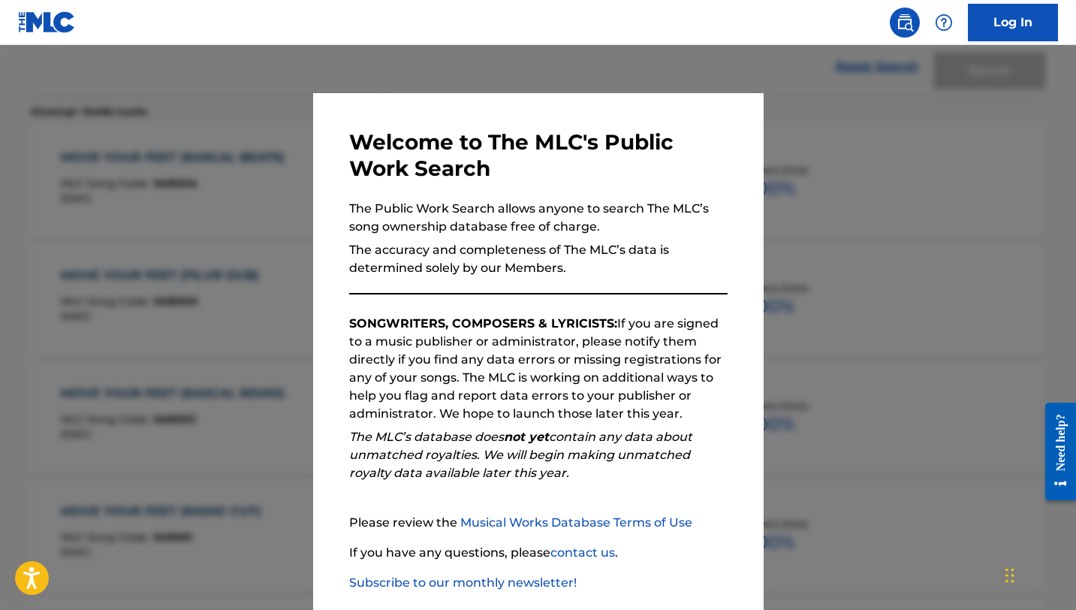
scroll to position [501, 0]
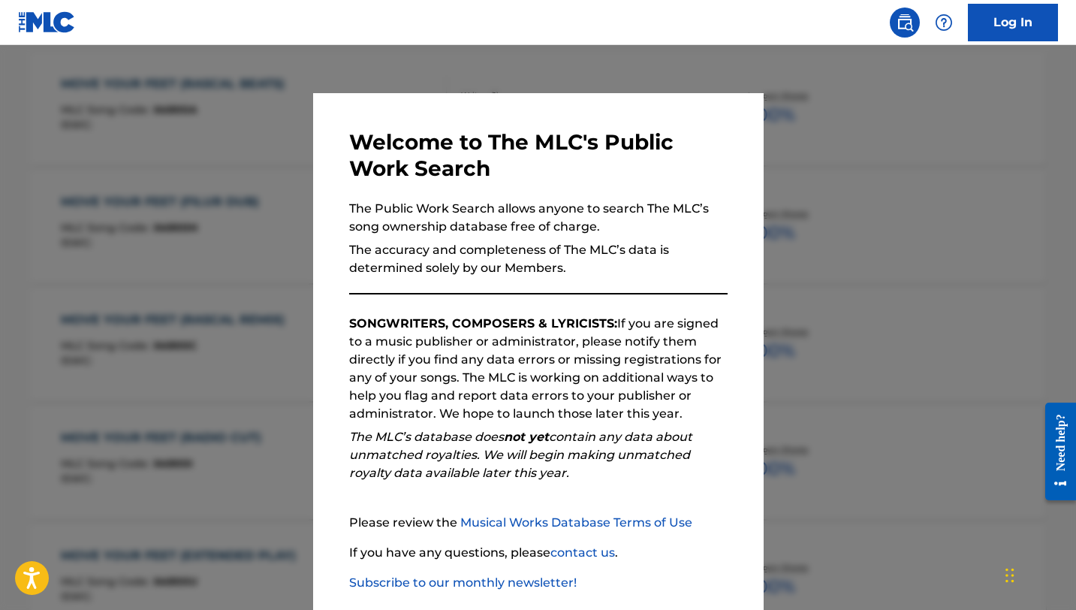
click at [265, 285] on div at bounding box center [538, 350] width 1076 height 610
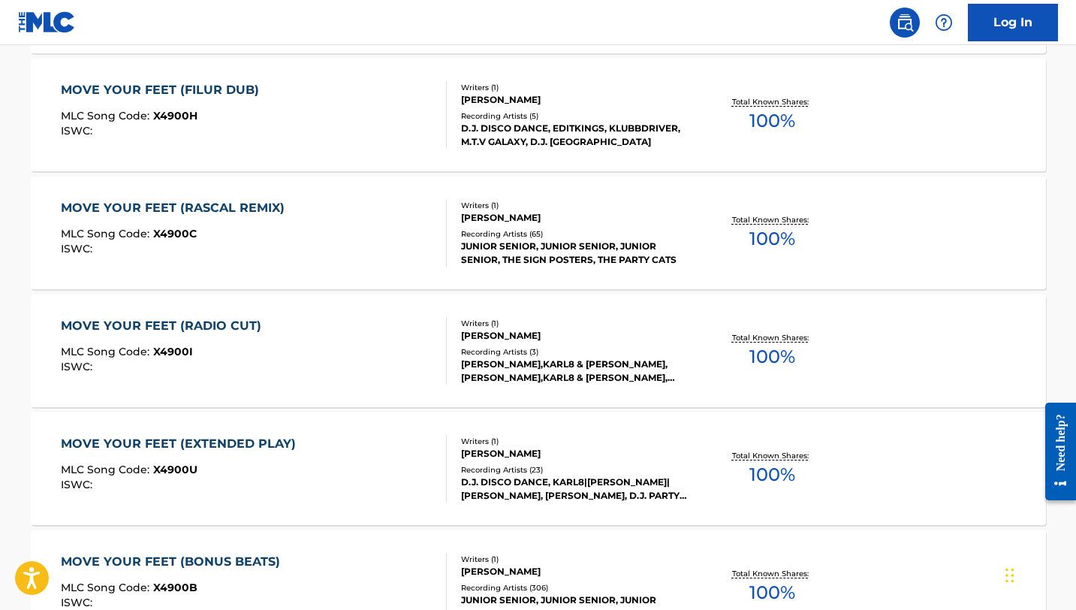
scroll to position [614, 0]
click at [231, 323] on div "MOVE YOUR FEET (RADIO CUT)" at bounding box center [165, 325] width 208 height 18
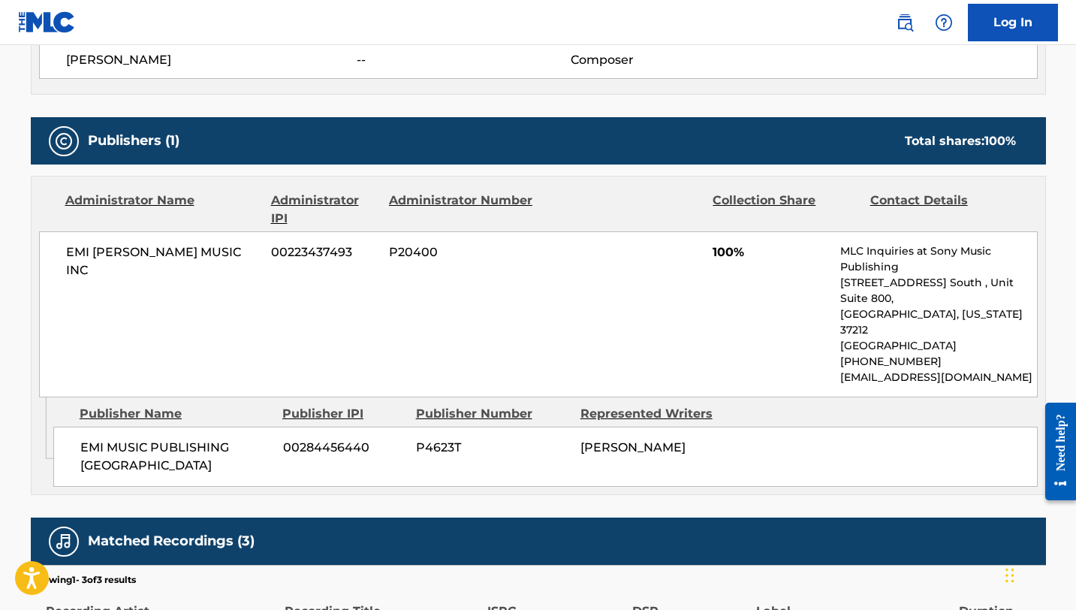
scroll to position [689, 0]
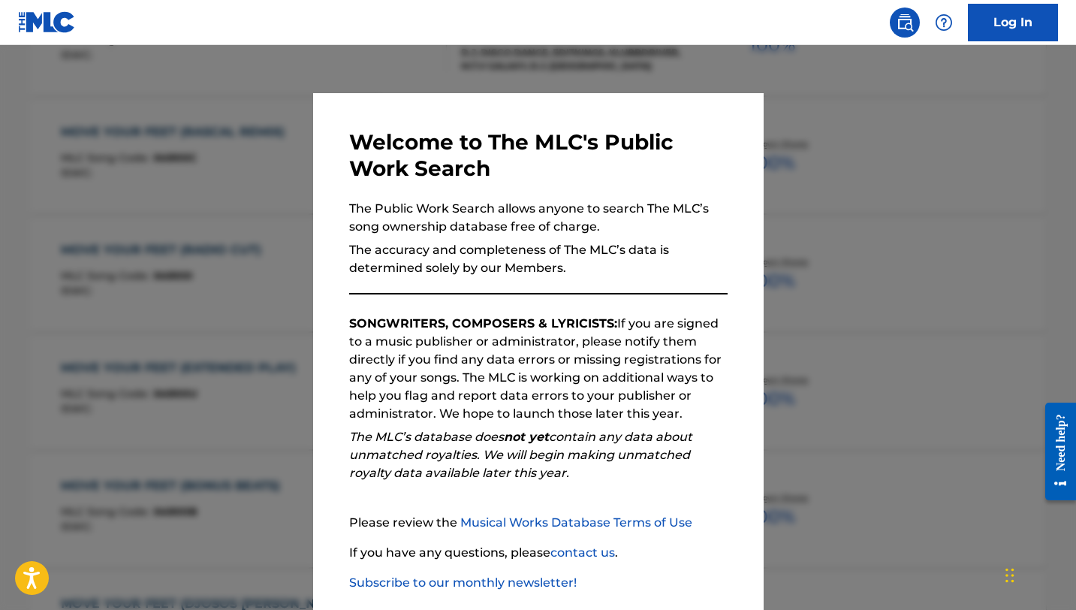
scroll to position [700, 0]
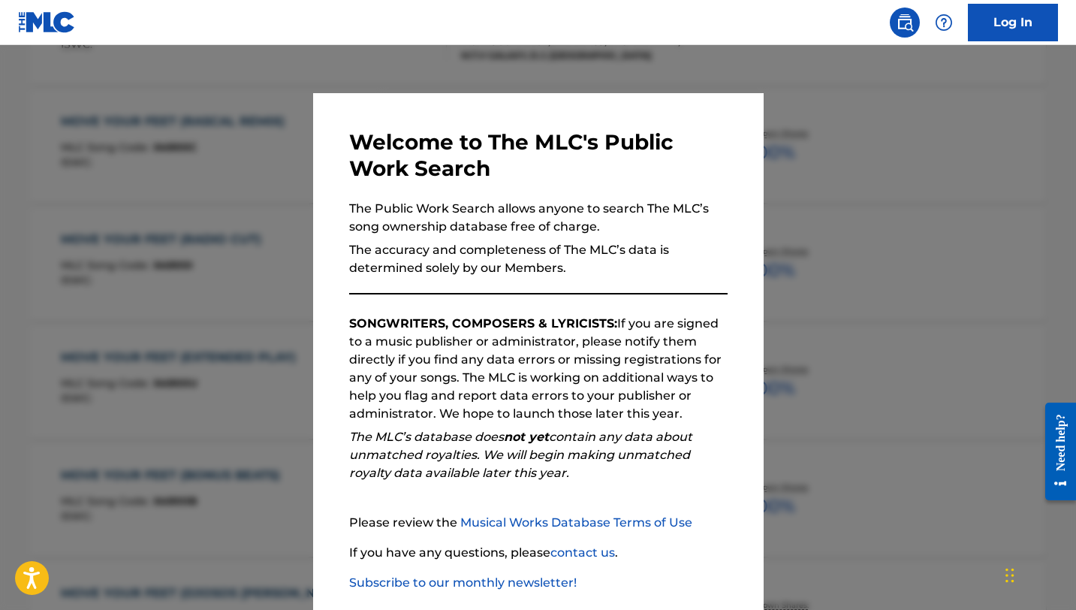
click at [206, 167] on div at bounding box center [538, 350] width 1076 height 610
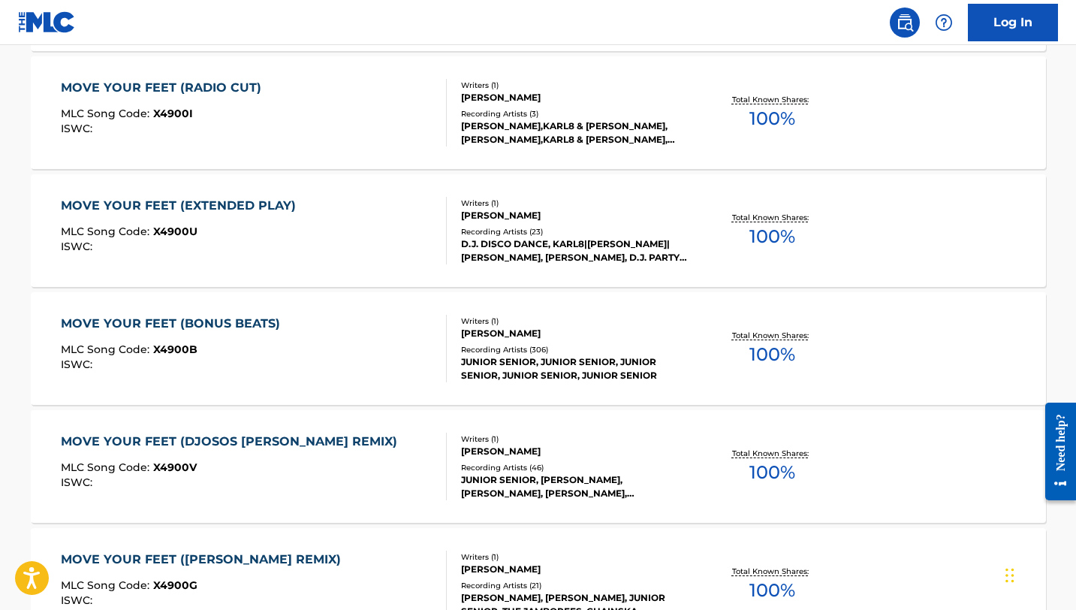
scroll to position [0, 0]
